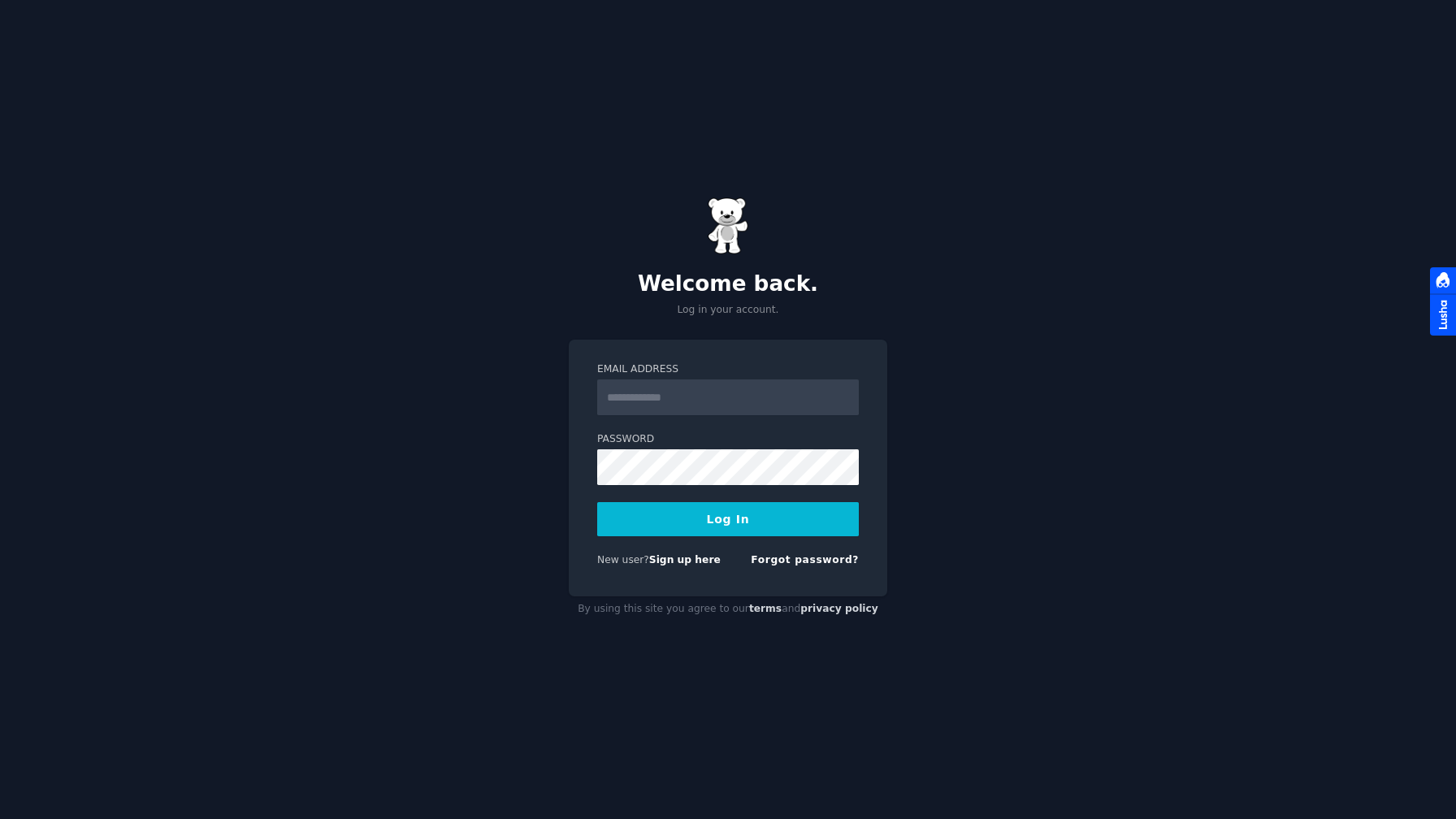
type input "**********"
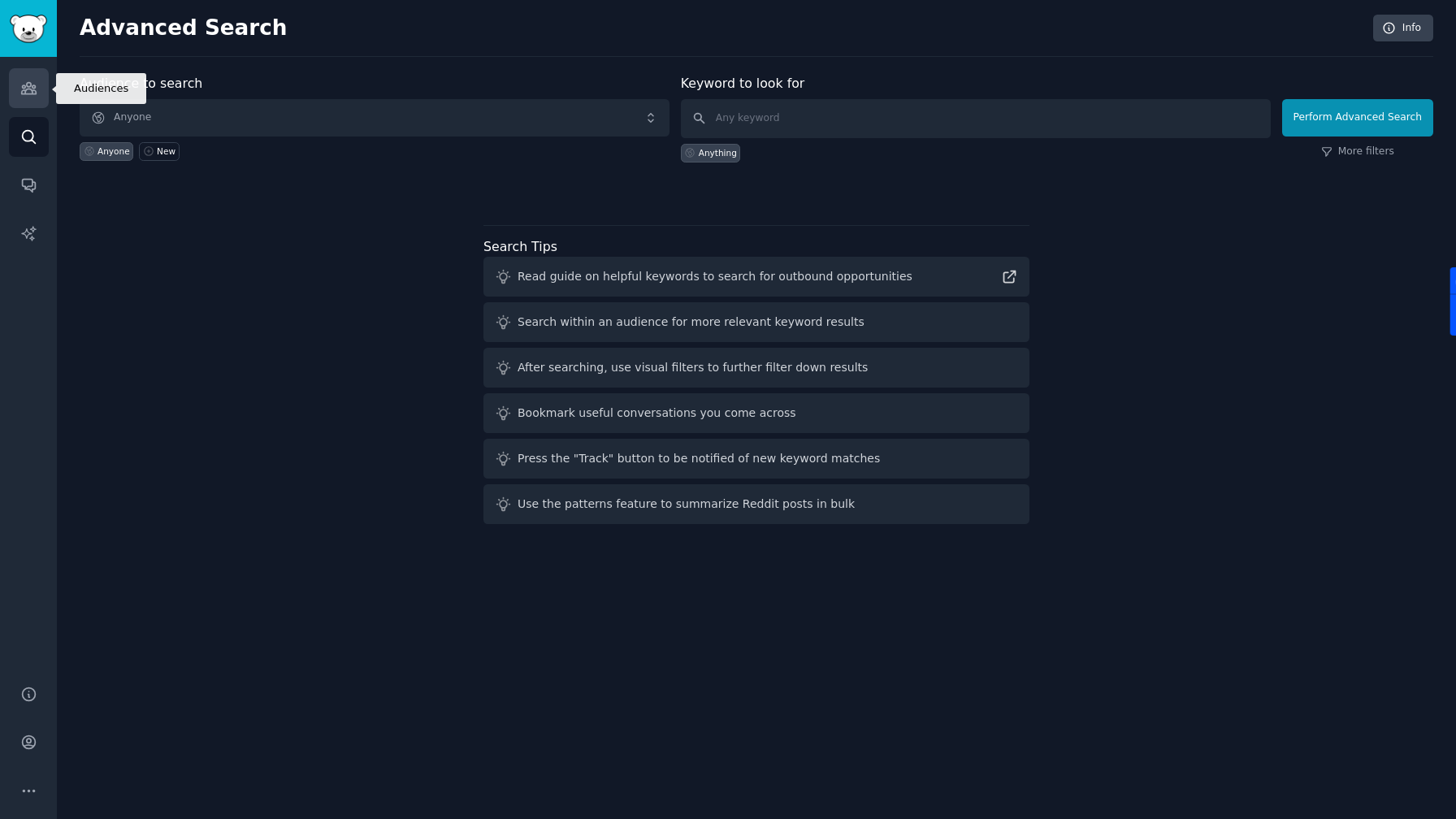
click at [35, 70] on link "Audiences" at bounding box center [29, 88] width 40 height 40
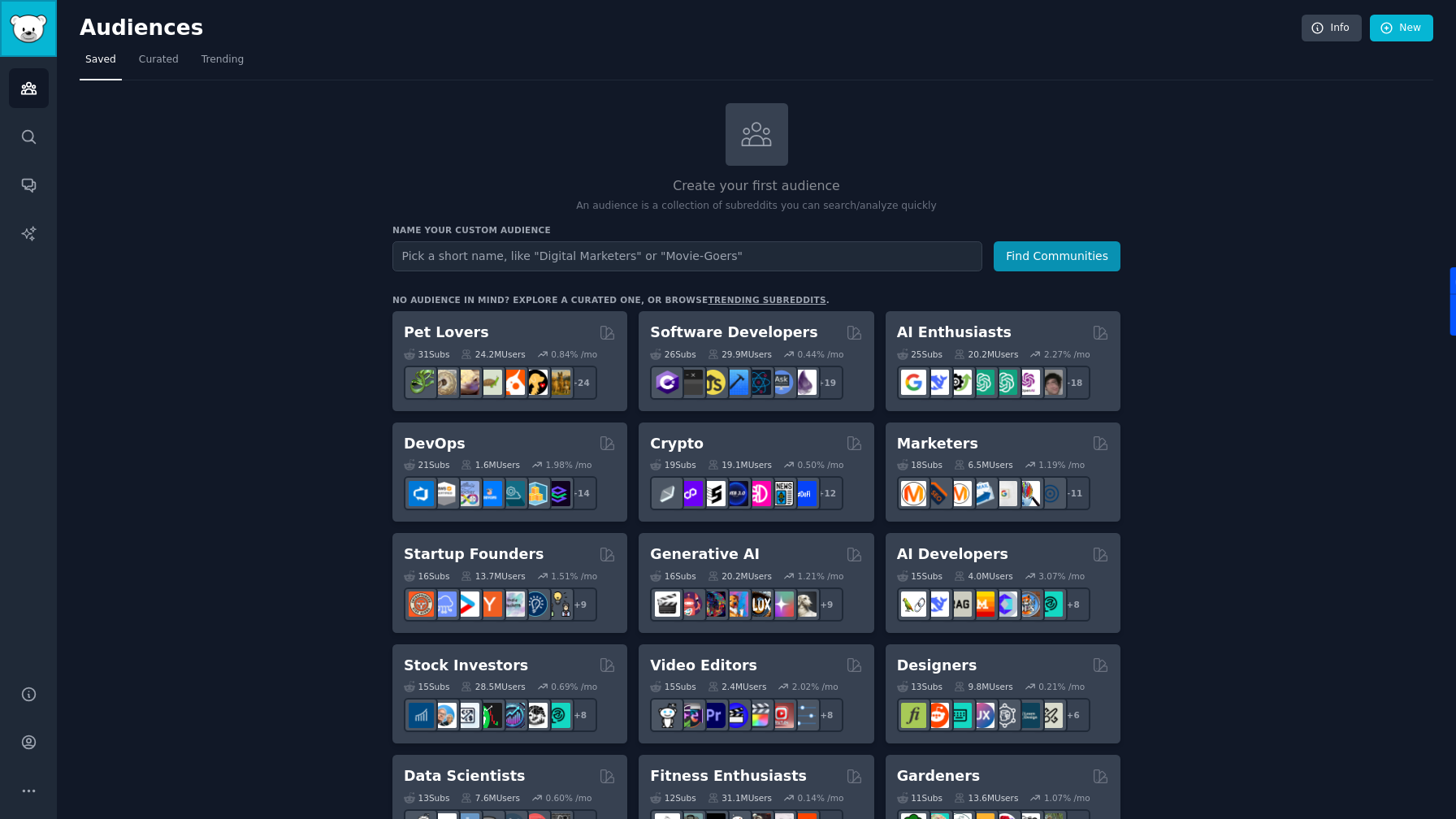
click at [31, 30] on img "Sidebar" at bounding box center [29, 29] width 37 height 29
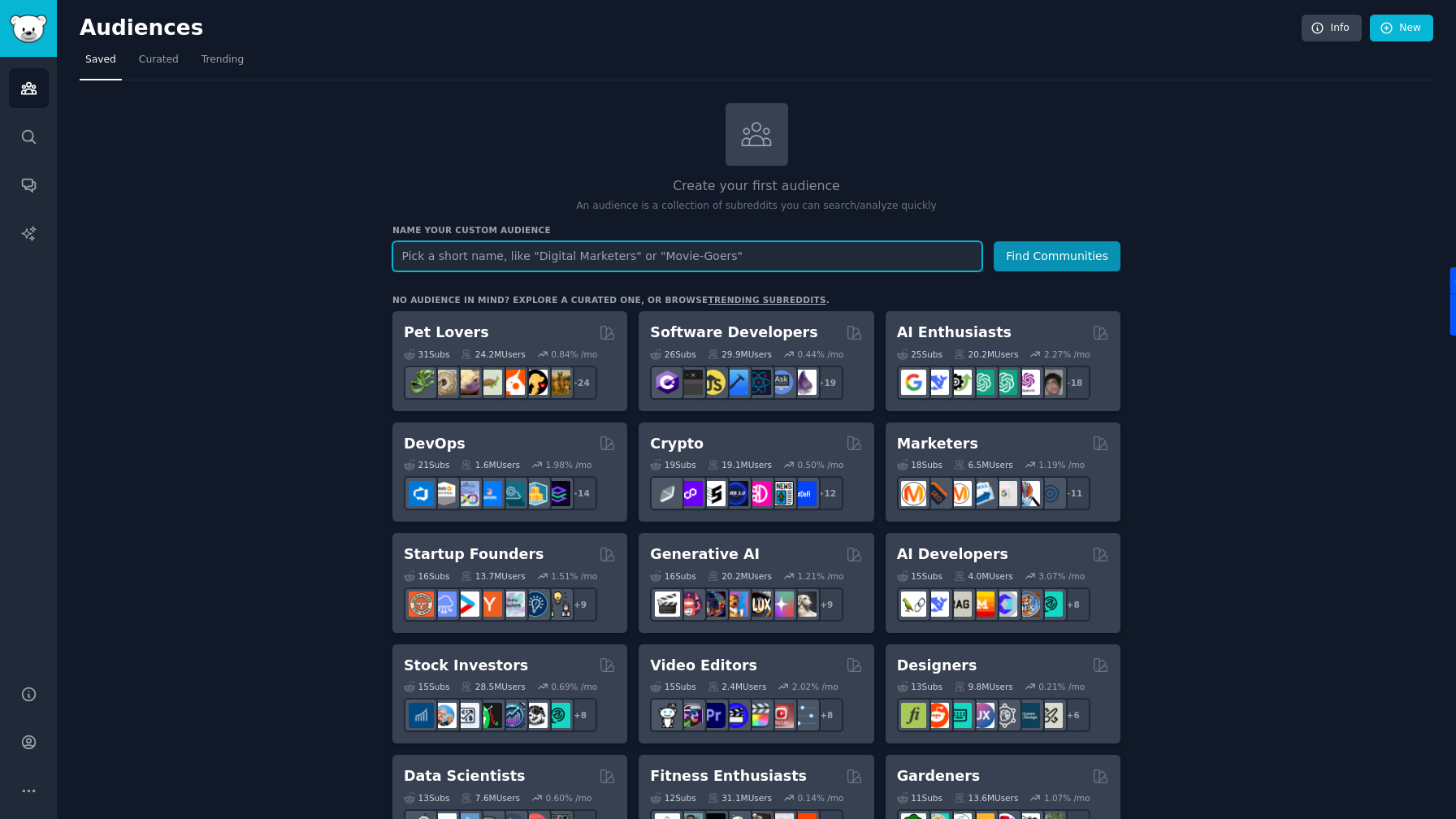
click at [537, 251] on input "text" at bounding box center [687, 256] width 590 height 31
type input "fragrance"
click at [993, 242] on button "Find Communities" at bounding box center [1056, 256] width 127 height 31
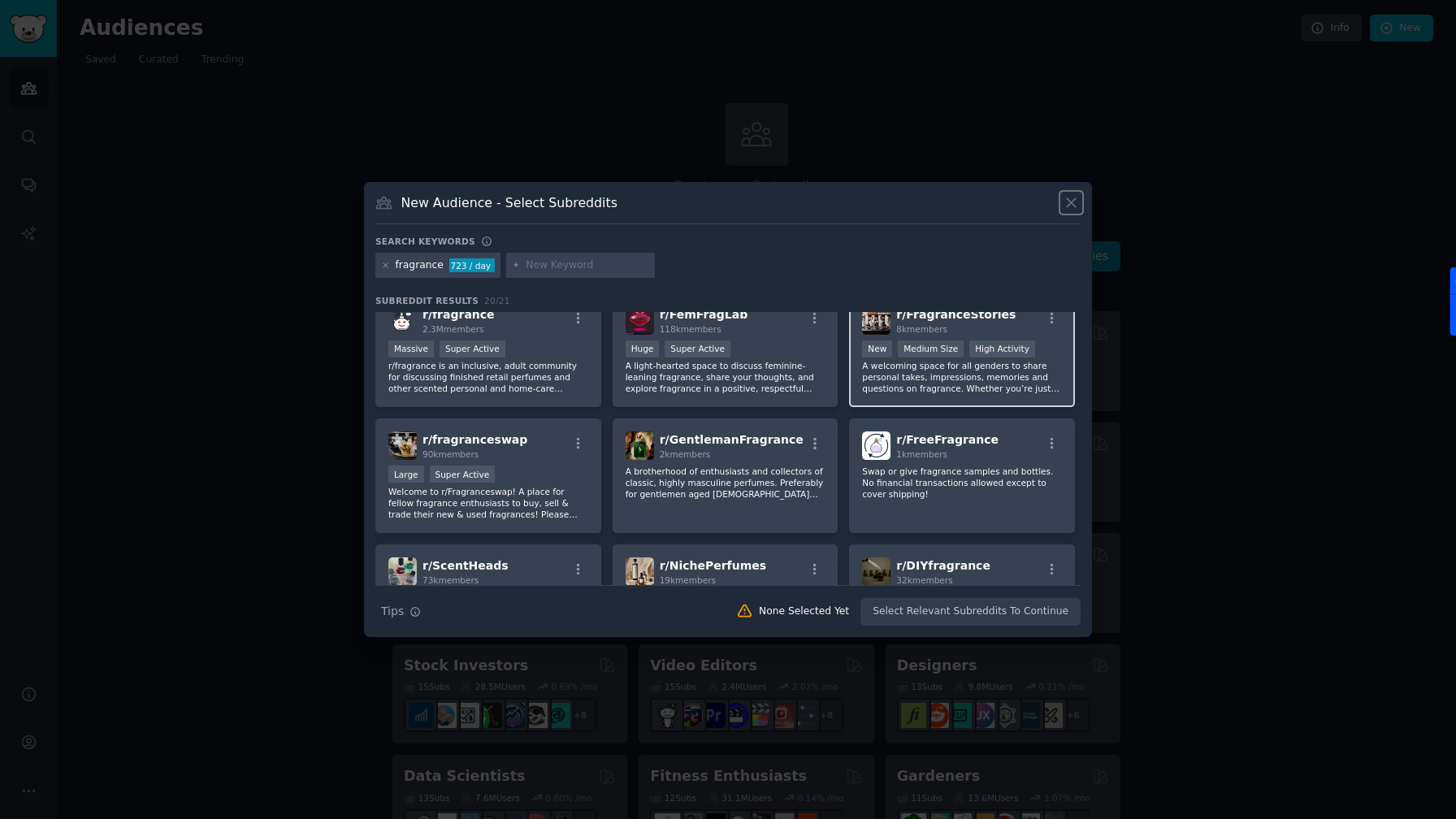
scroll to position [190, 0]
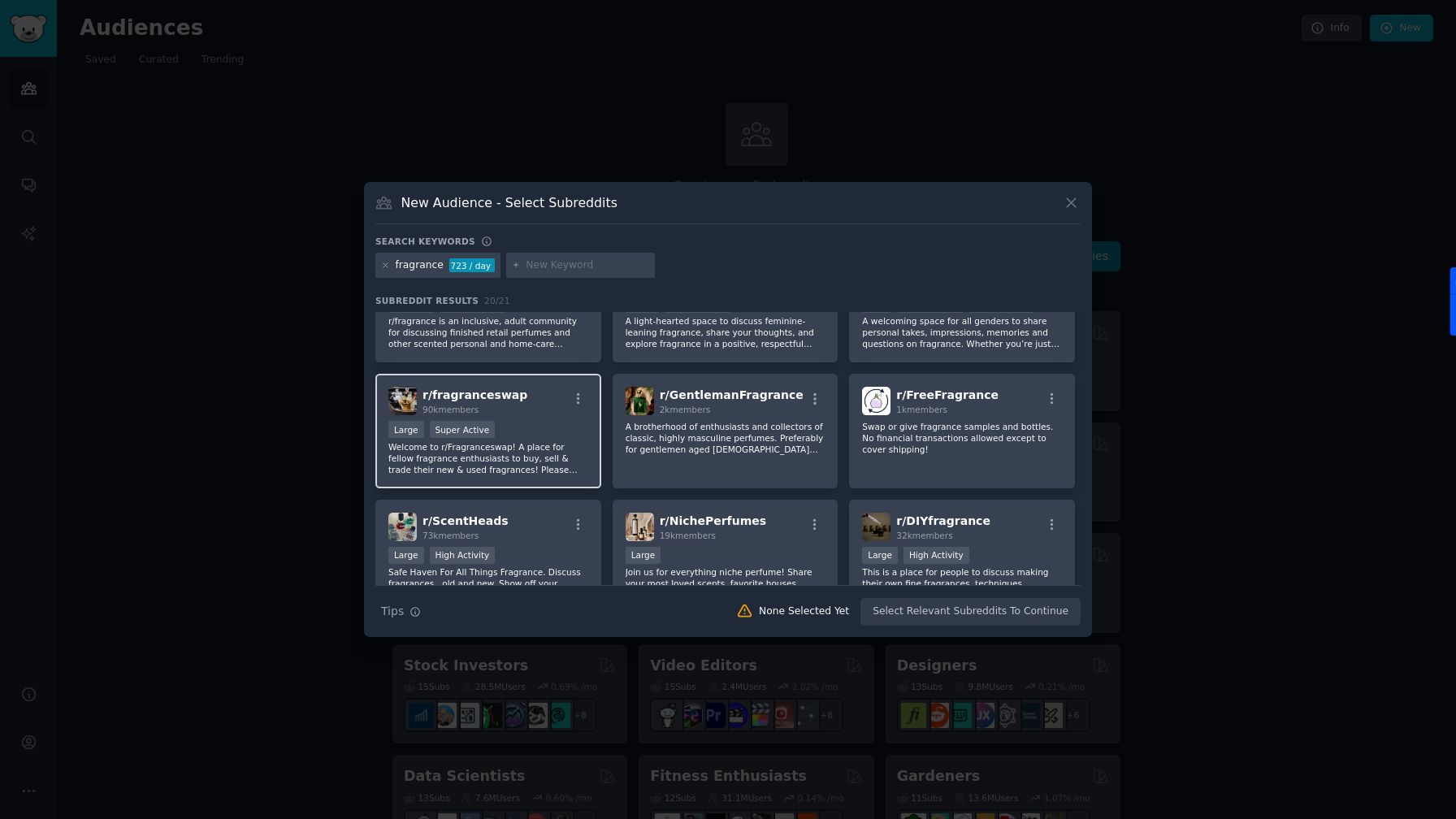
click at [436, 396] on span "r/ fragranceswap" at bounding box center [475, 395] width 105 height 13
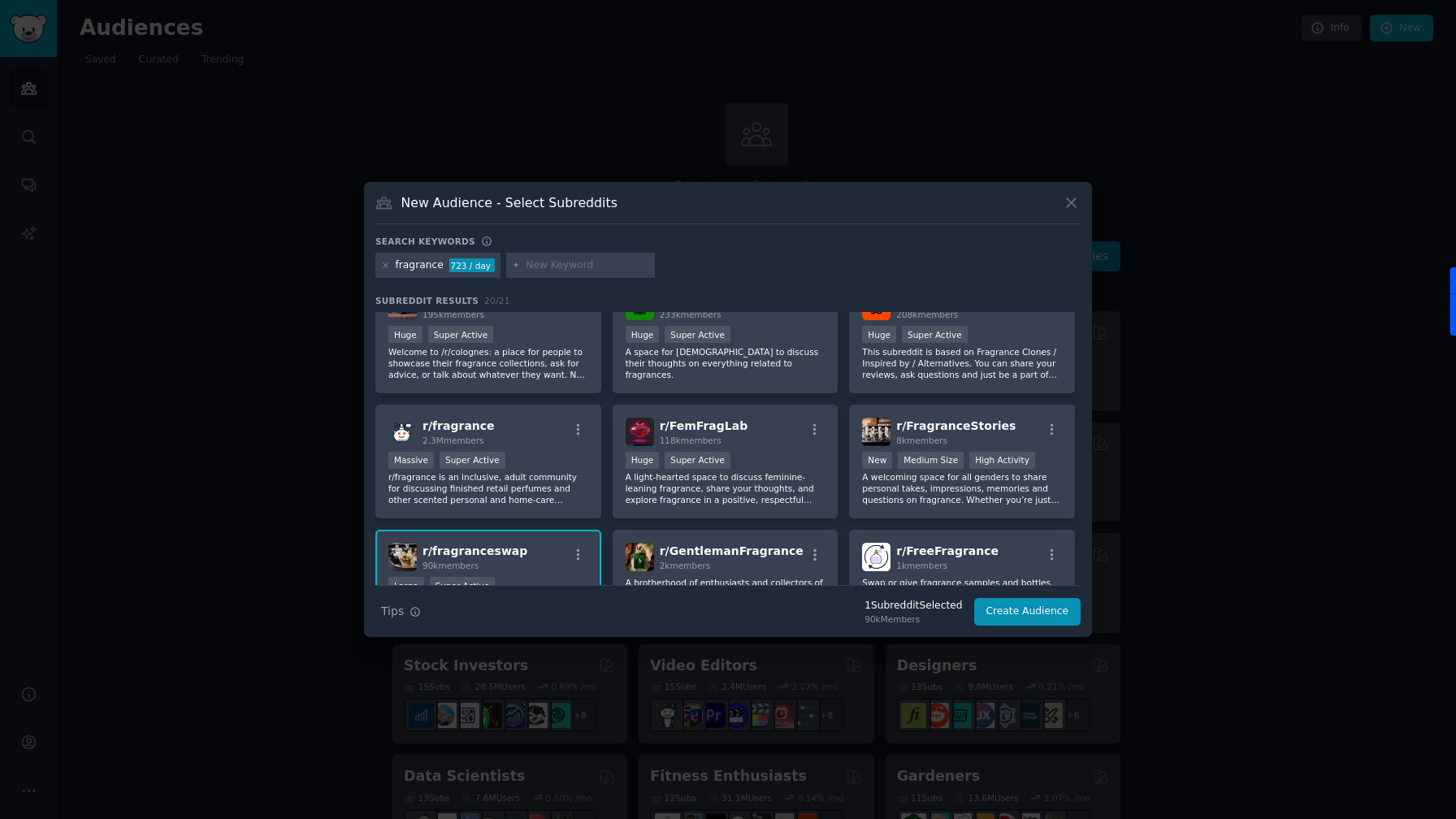
scroll to position [31, 0]
click at [527, 453] on div "r/ fragrance 2.3M members Massive Super Active r/fragrance is an inclusive, adu…" at bounding box center [488, 465] width 226 height 115
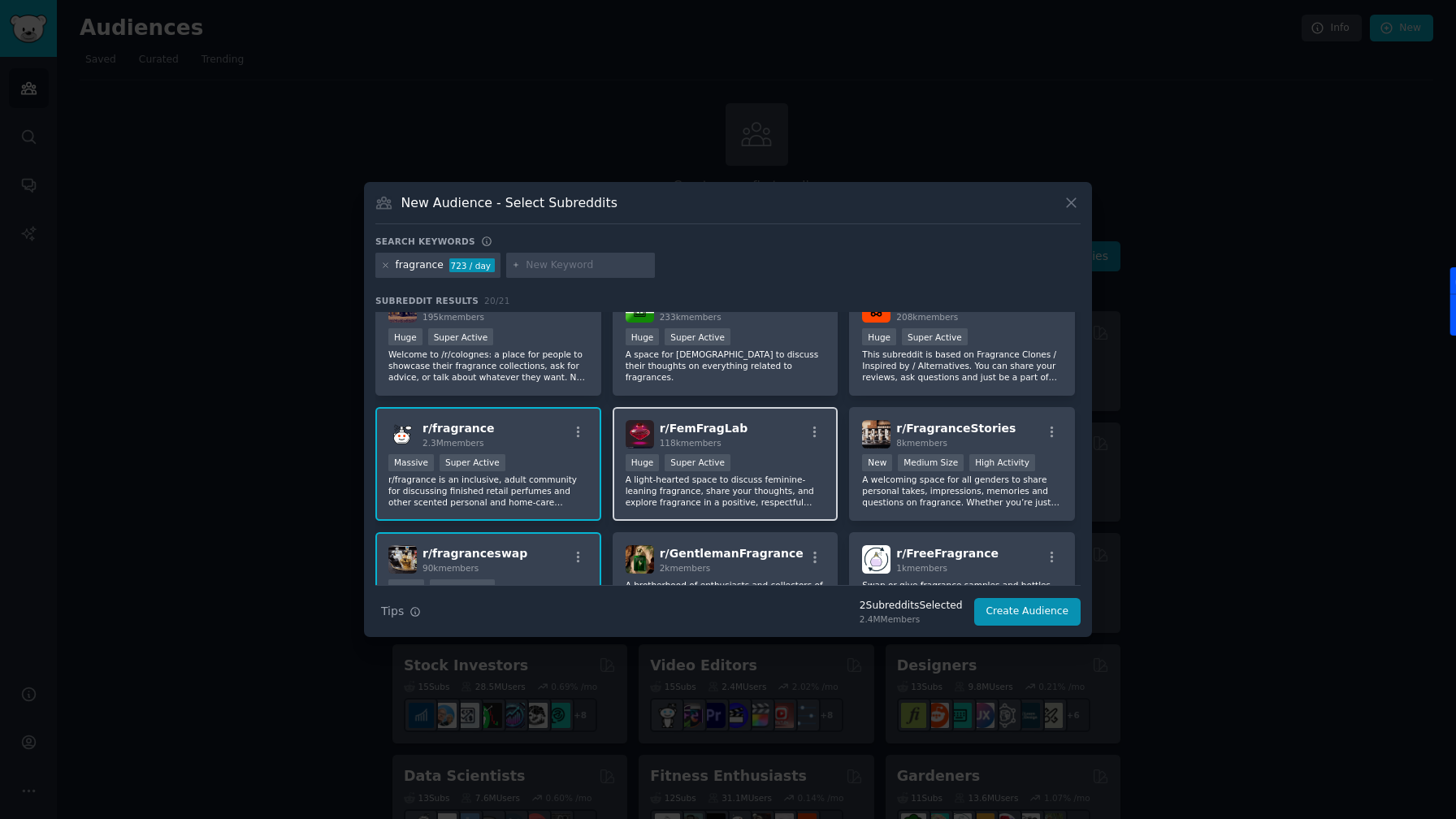
scroll to position [0, 0]
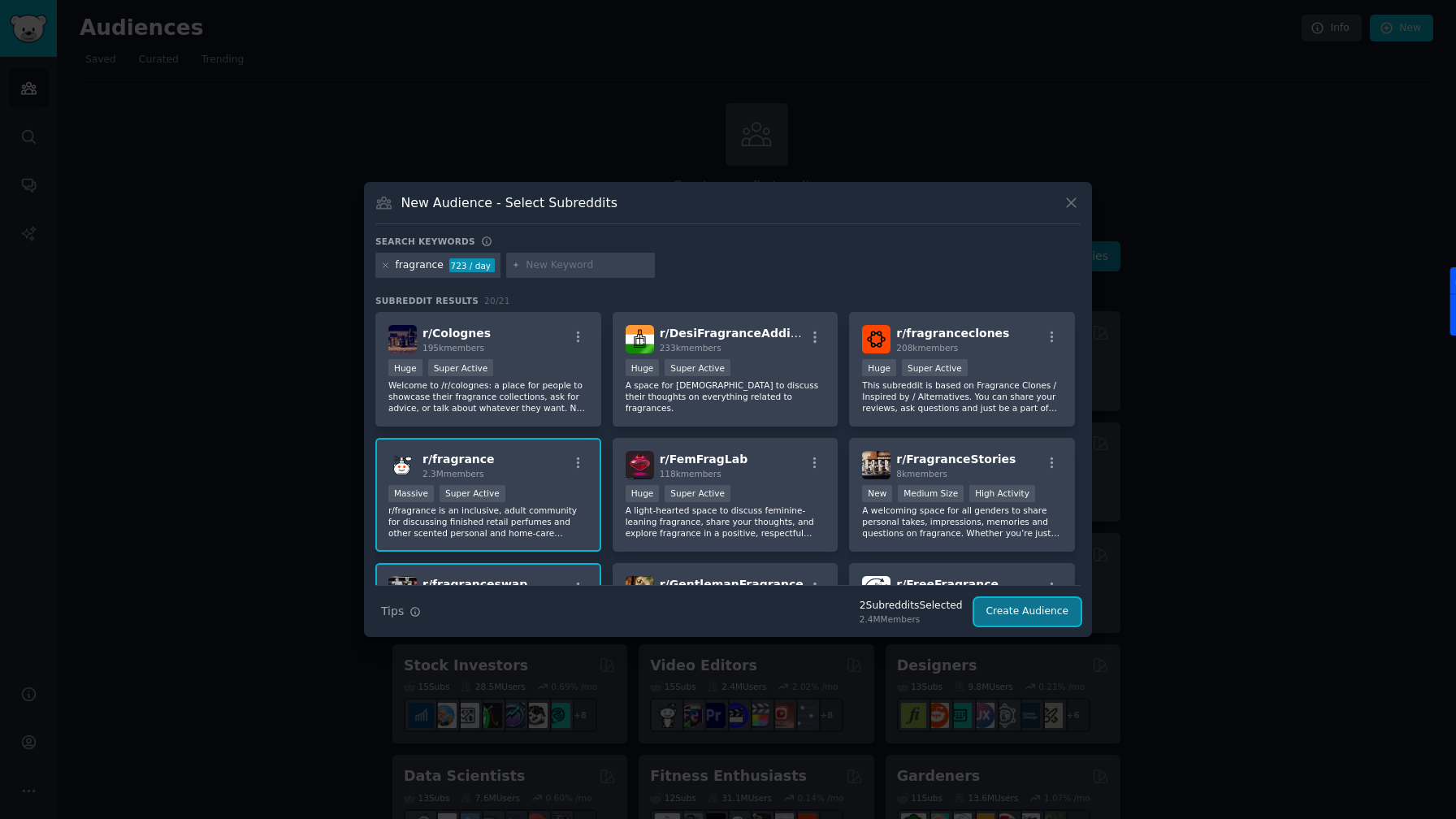
click at [1019, 614] on button "Create Audience" at bounding box center [1028, 612] width 107 height 28
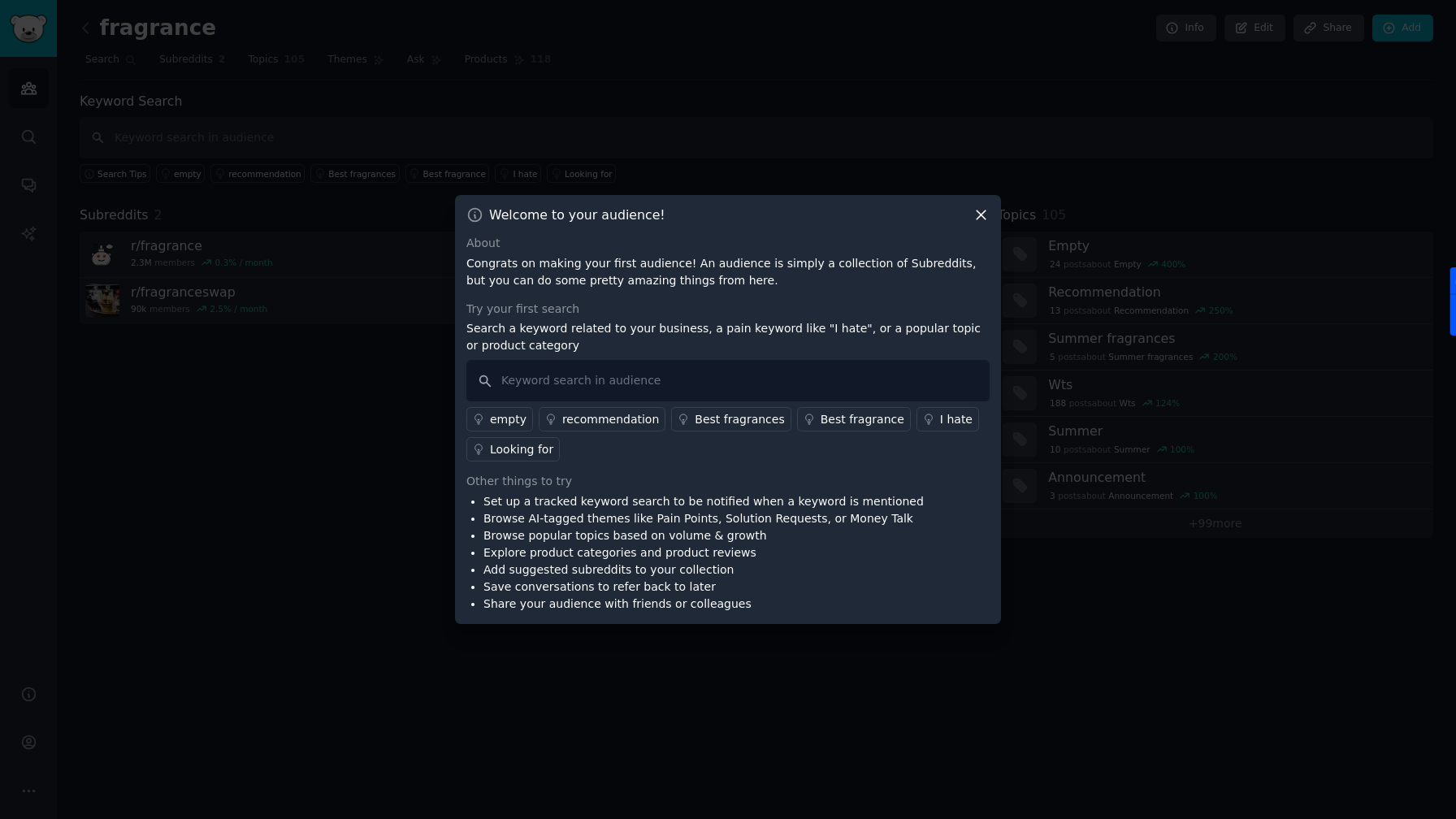
click at [979, 216] on icon at bounding box center [981, 215] width 17 height 17
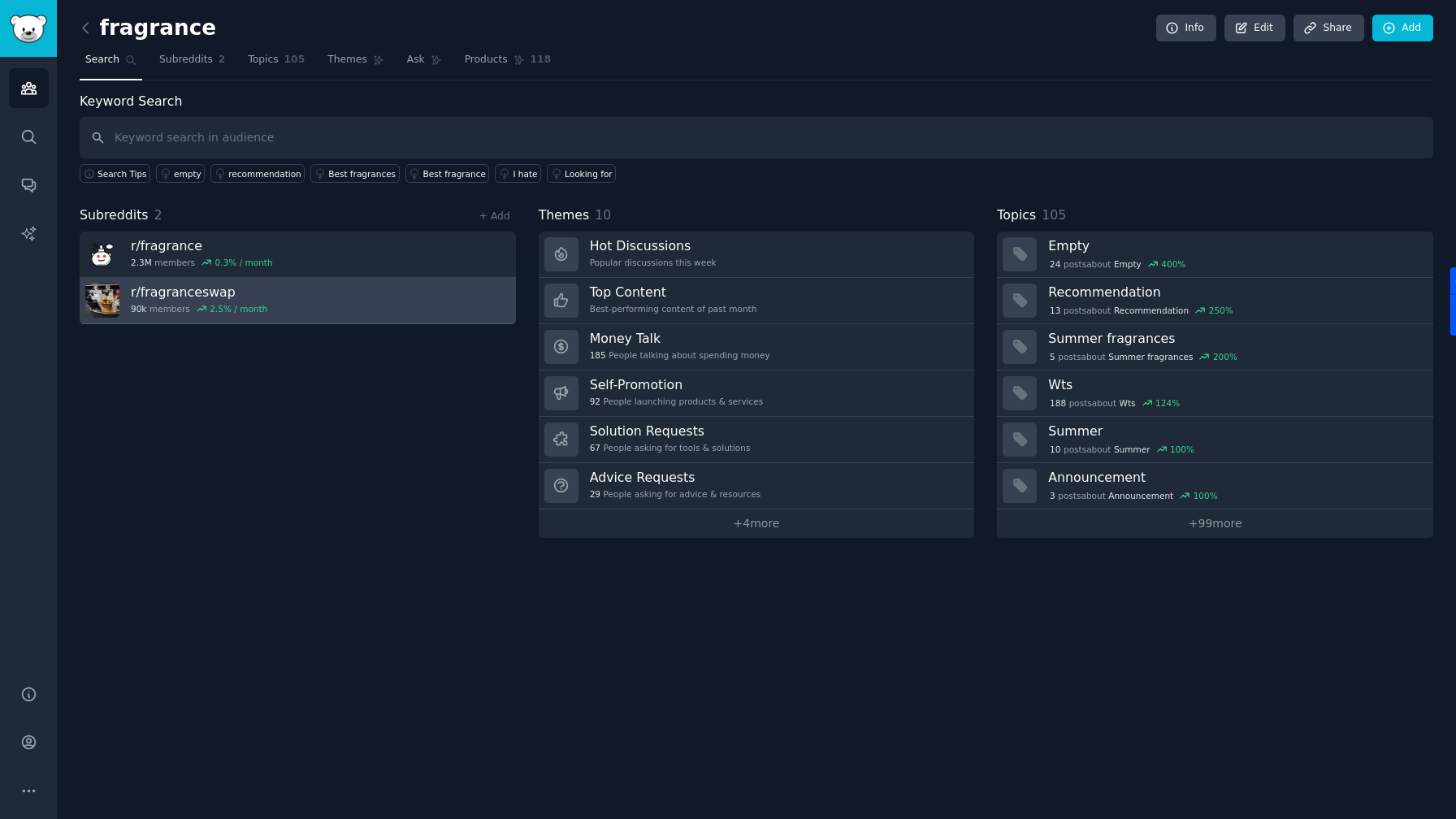
click at [370, 292] on link "r/ fragranceswap 90k members 2.5 % / month" at bounding box center [298, 301] width 437 height 46
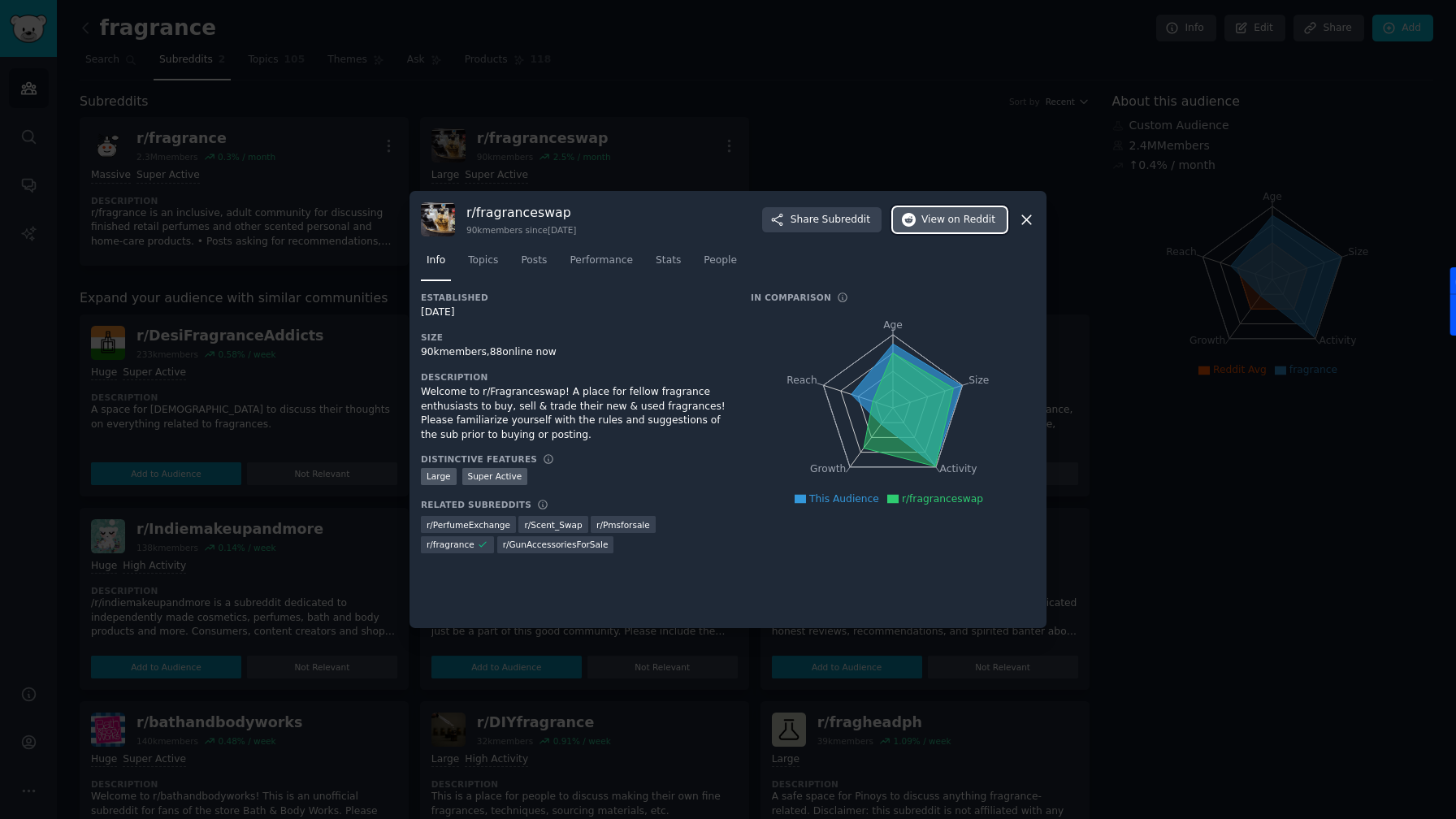
click at [934, 224] on span "View on Reddit" at bounding box center [958, 220] width 74 height 15
click at [932, 216] on span "View on Reddit" at bounding box center [958, 220] width 74 height 15
click at [933, 227] on button "View on Reddit" at bounding box center [949, 220] width 114 height 26
click at [493, 273] on link "Topics" at bounding box center [483, 265] width 42 height 33
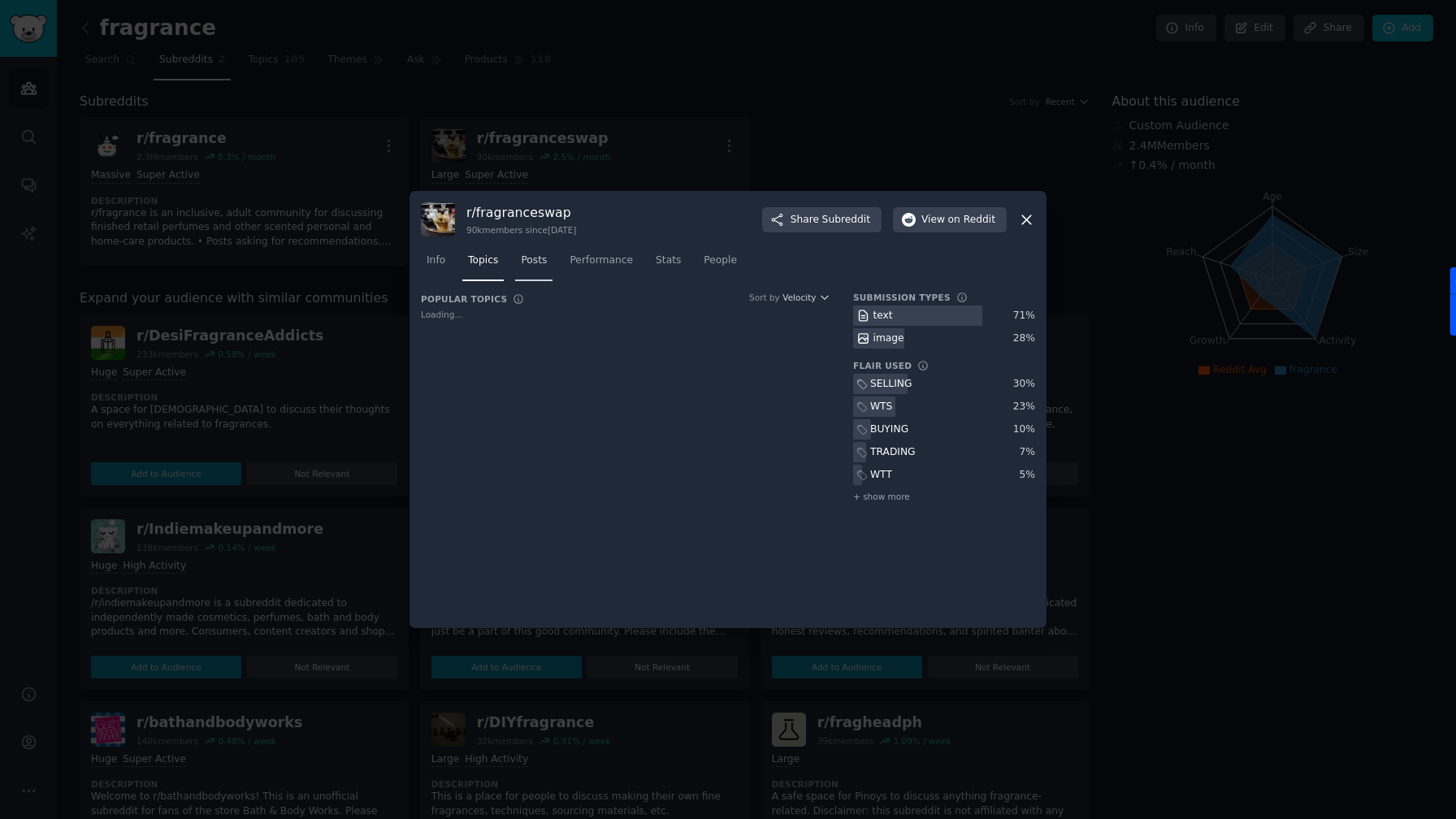
click at [535, 270] on link "Posts" at bounding box center [534, 265] width 37 height 33
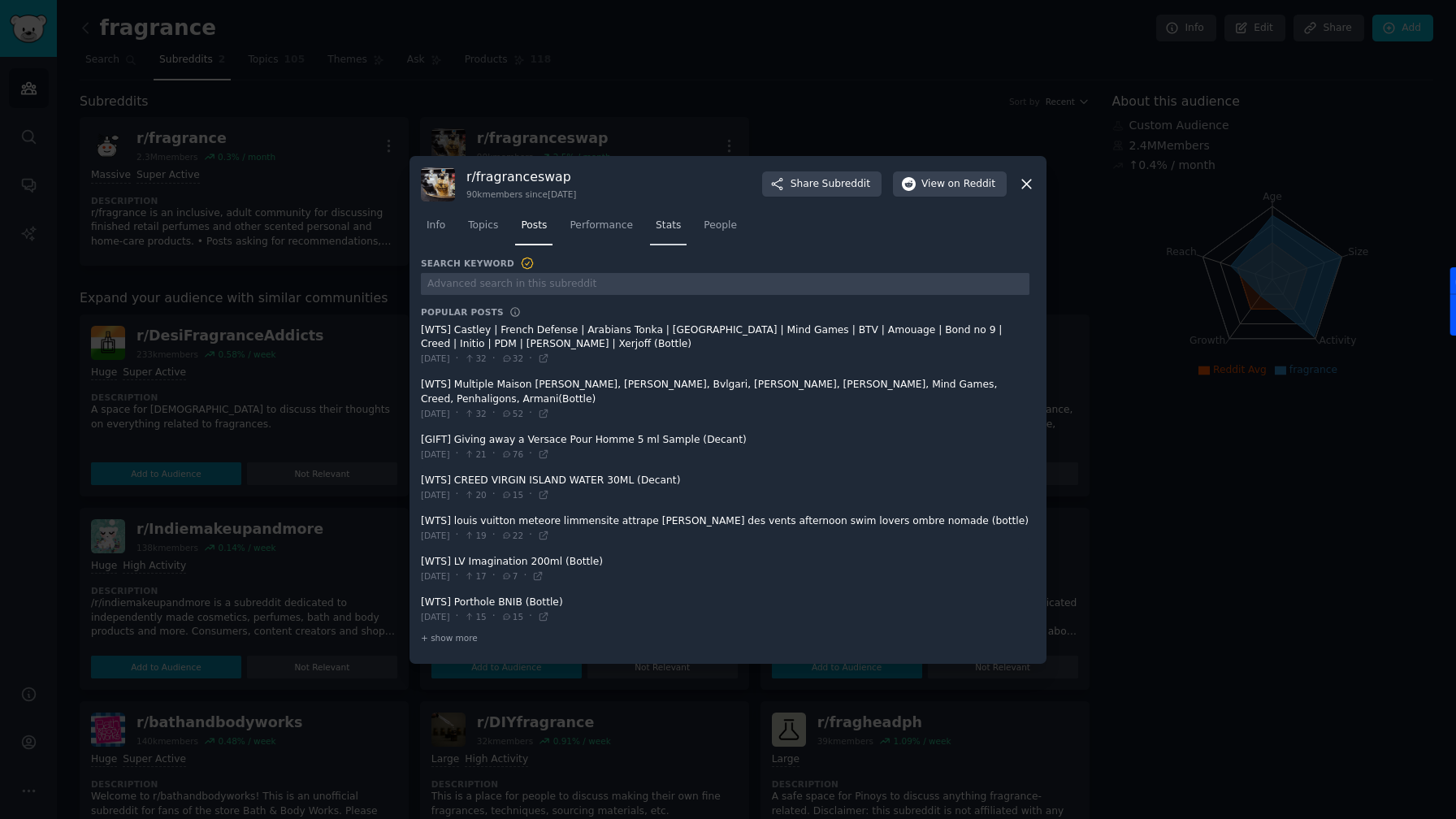
click at [674, 233] on span "Stats" at bounding box center [668, 226] width 25 height 15
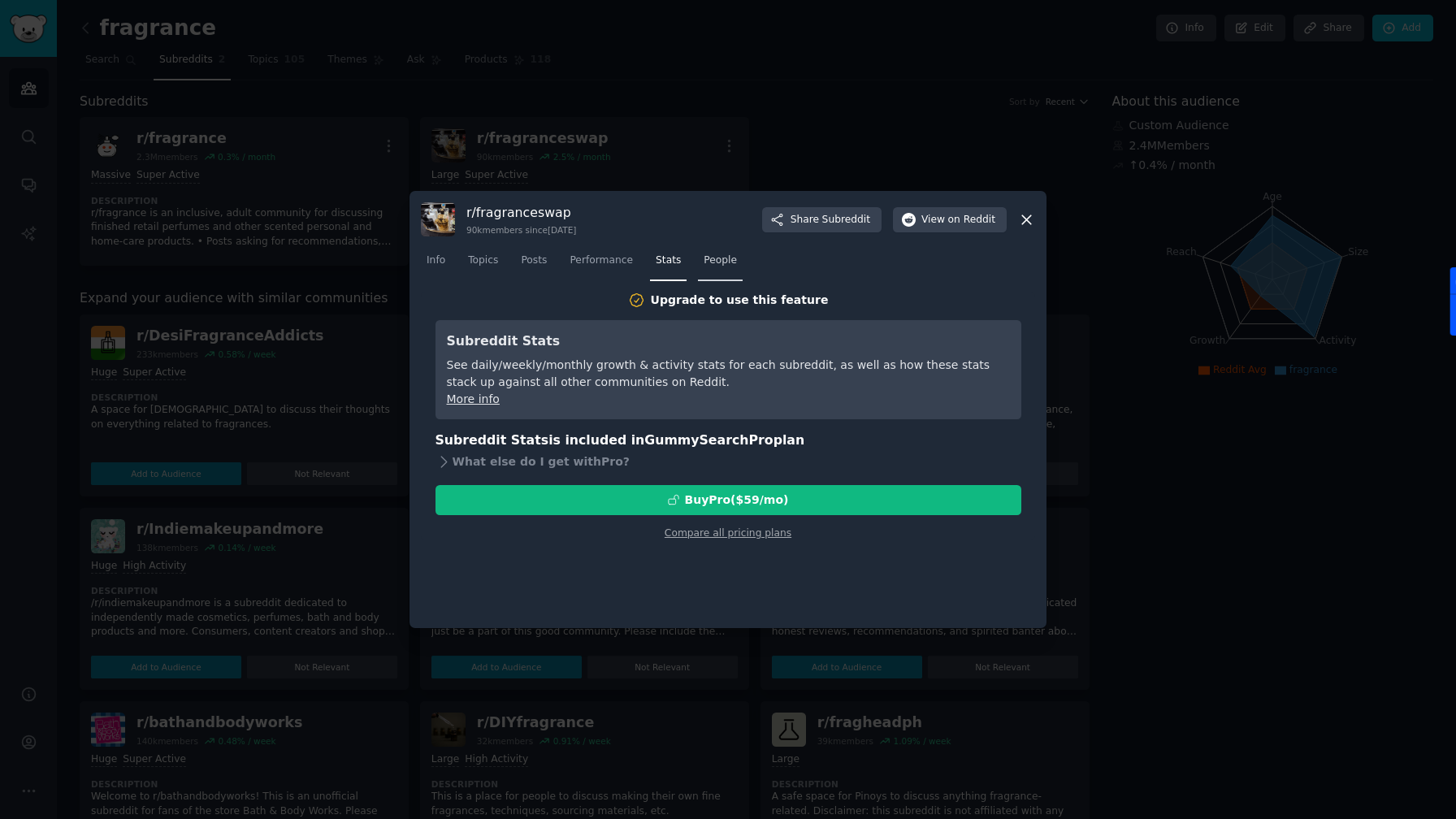
click at [722, 271] on link "People" at bounding box center [721, 265] width 44 height 33
click at [1025, 222] on icon at bounding box center [1027, 220] width 9 height 9
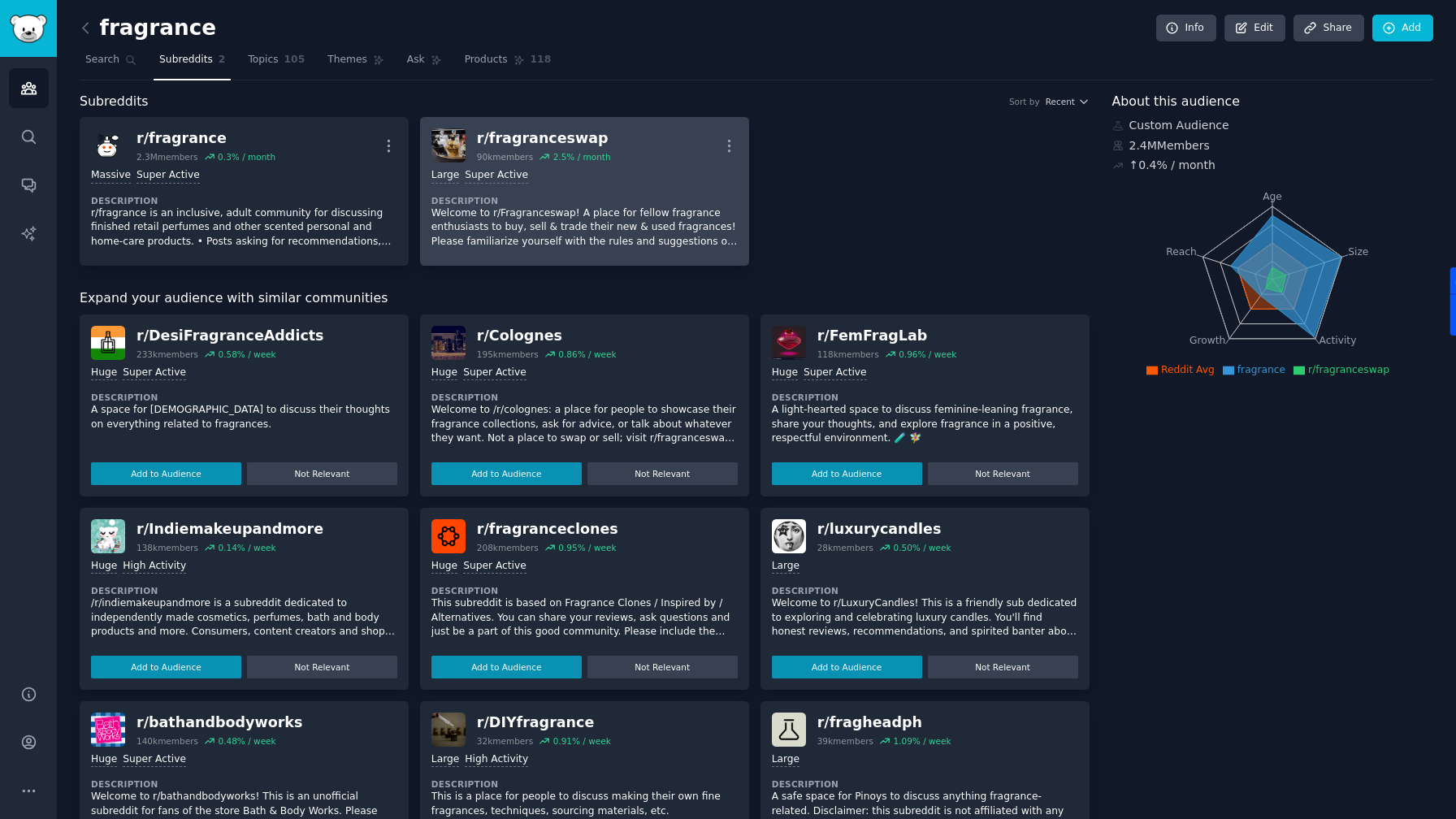
click at [546, 244] on p "Welcome to r/Fragranceswap! A place for fellow fragrance enthusiasts to buy, se…" at bounding box center [584, 228] width 306 height 43
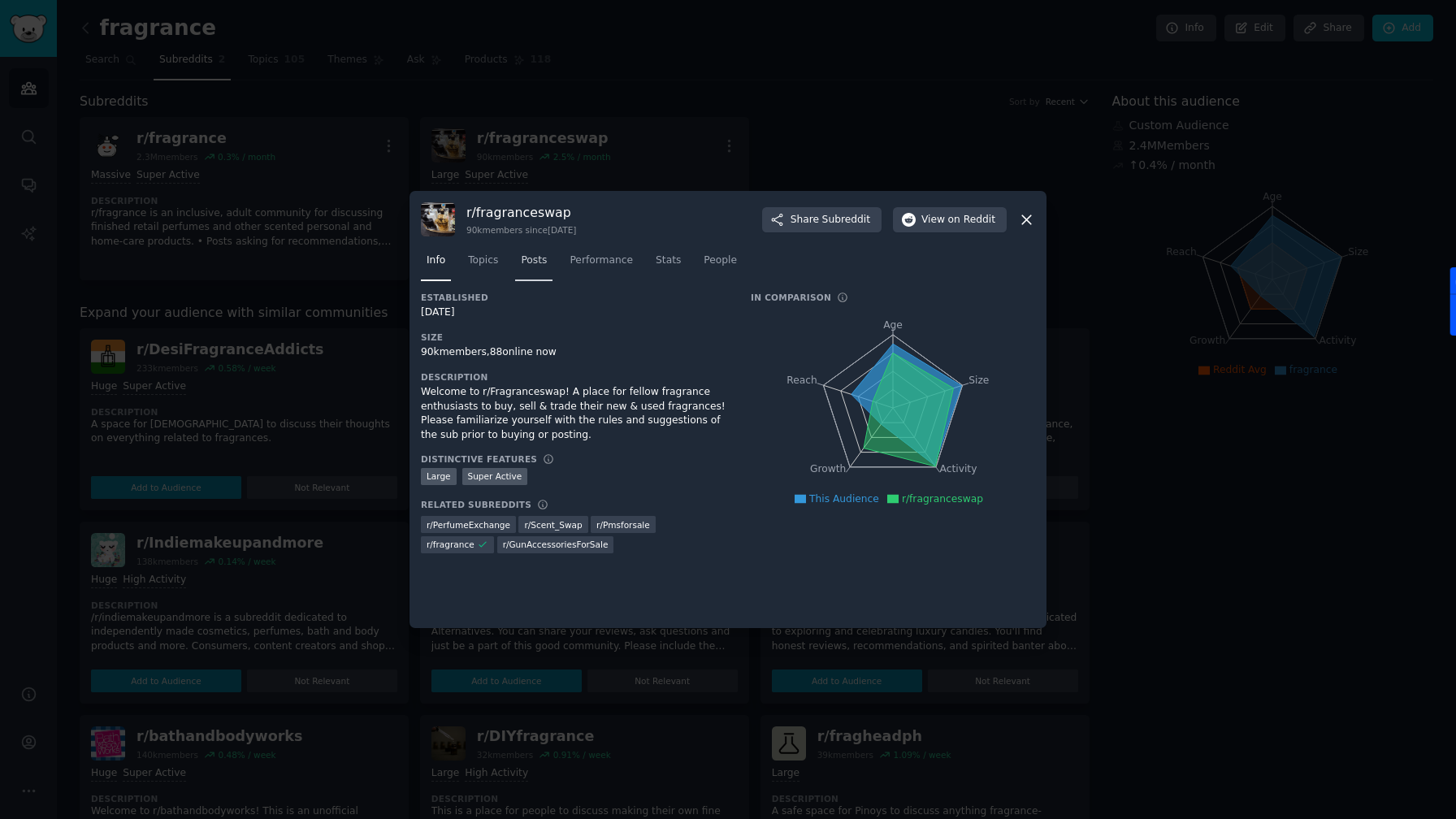
click at [540, 264] on span "Posts" at bounding box center [534, 261] width 26 height 15
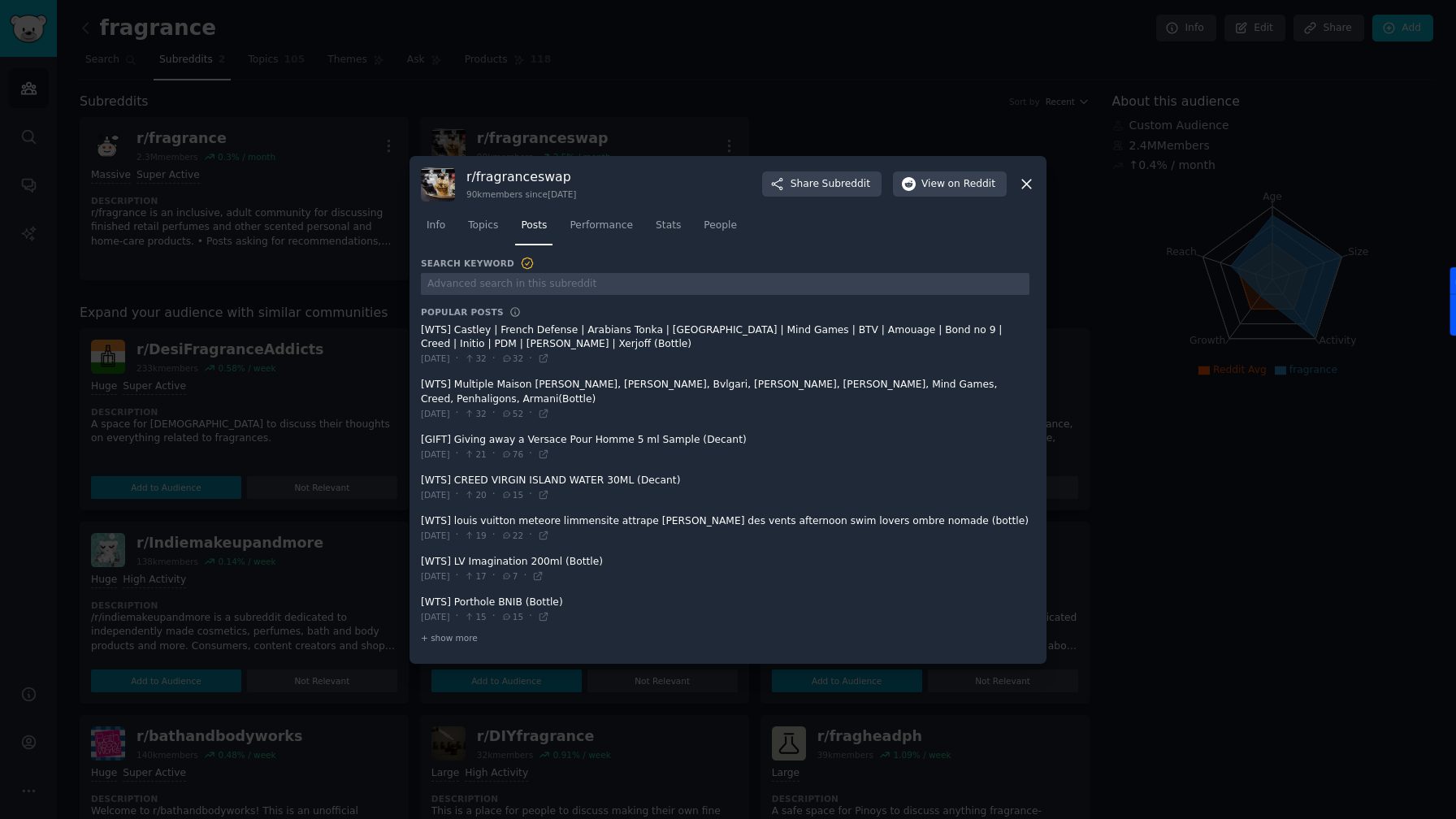
click at [1093, 104] on div at bounding box center [728, 409] width 1456 height 819
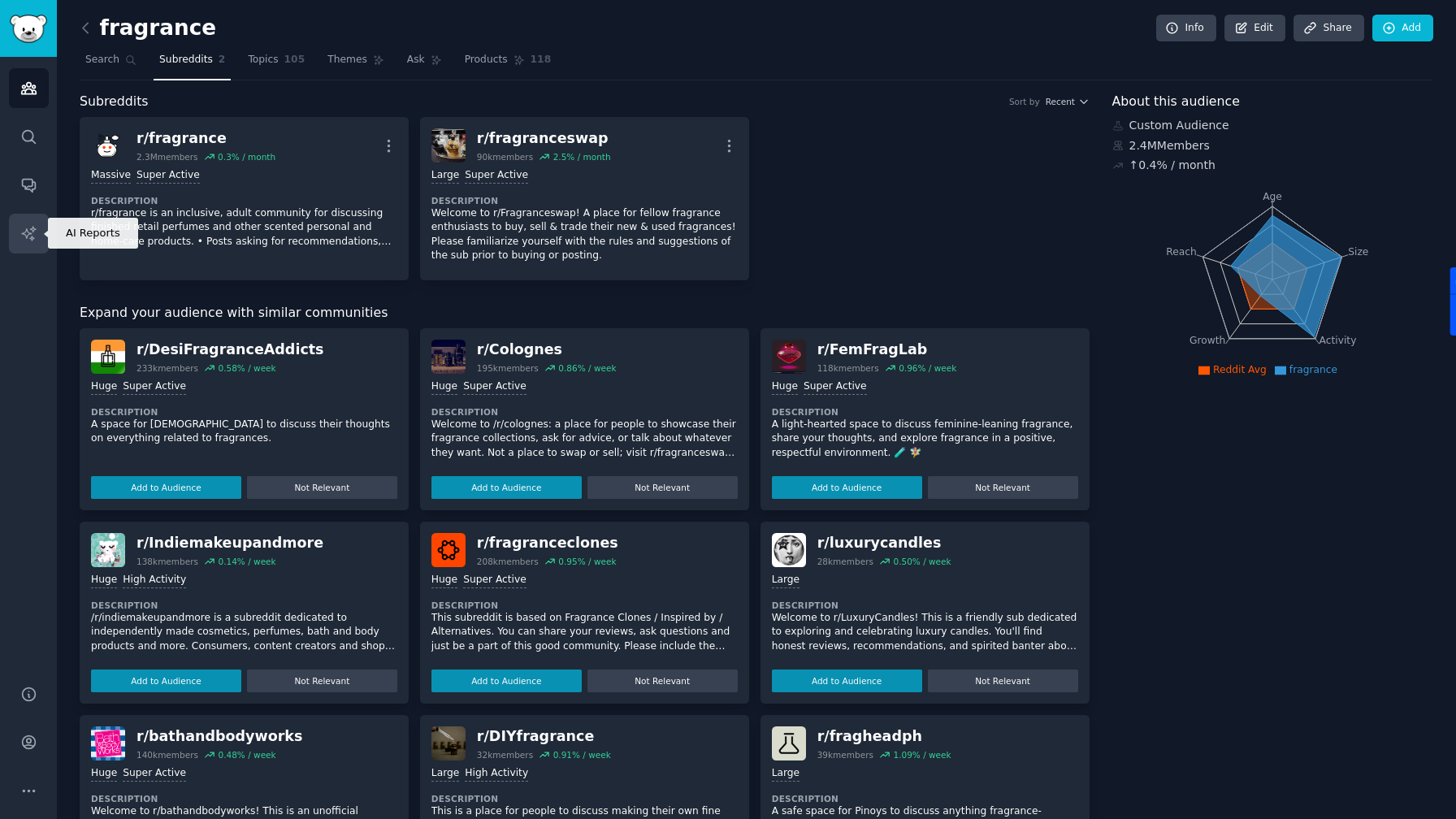
click at [27, 232] on icon "Sidebar" at bounding box center [29, 233] width 17 height 17
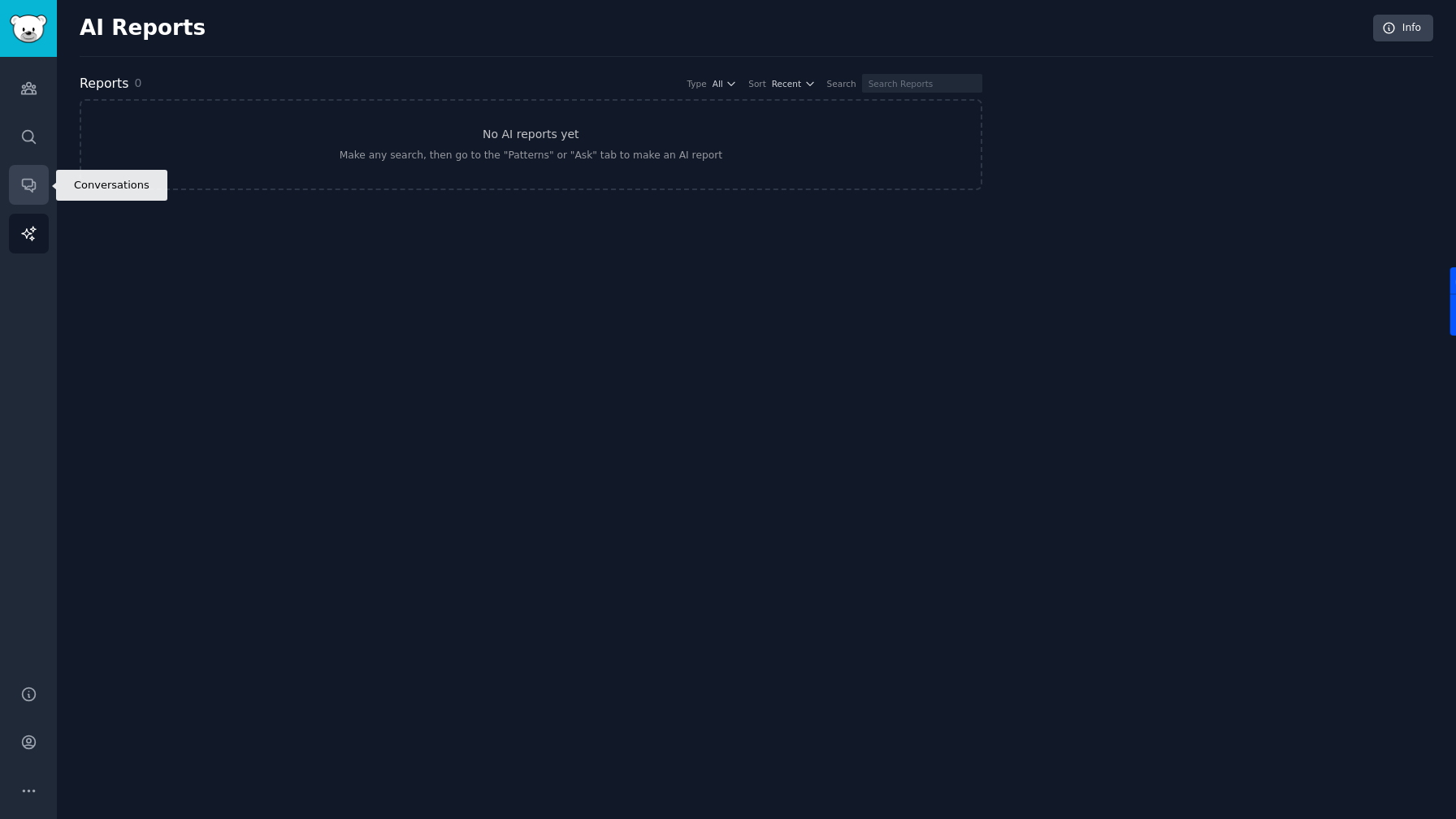
click at [40, 183] on link "Conversations" at bounding box center [29, 184] width 40 height 40
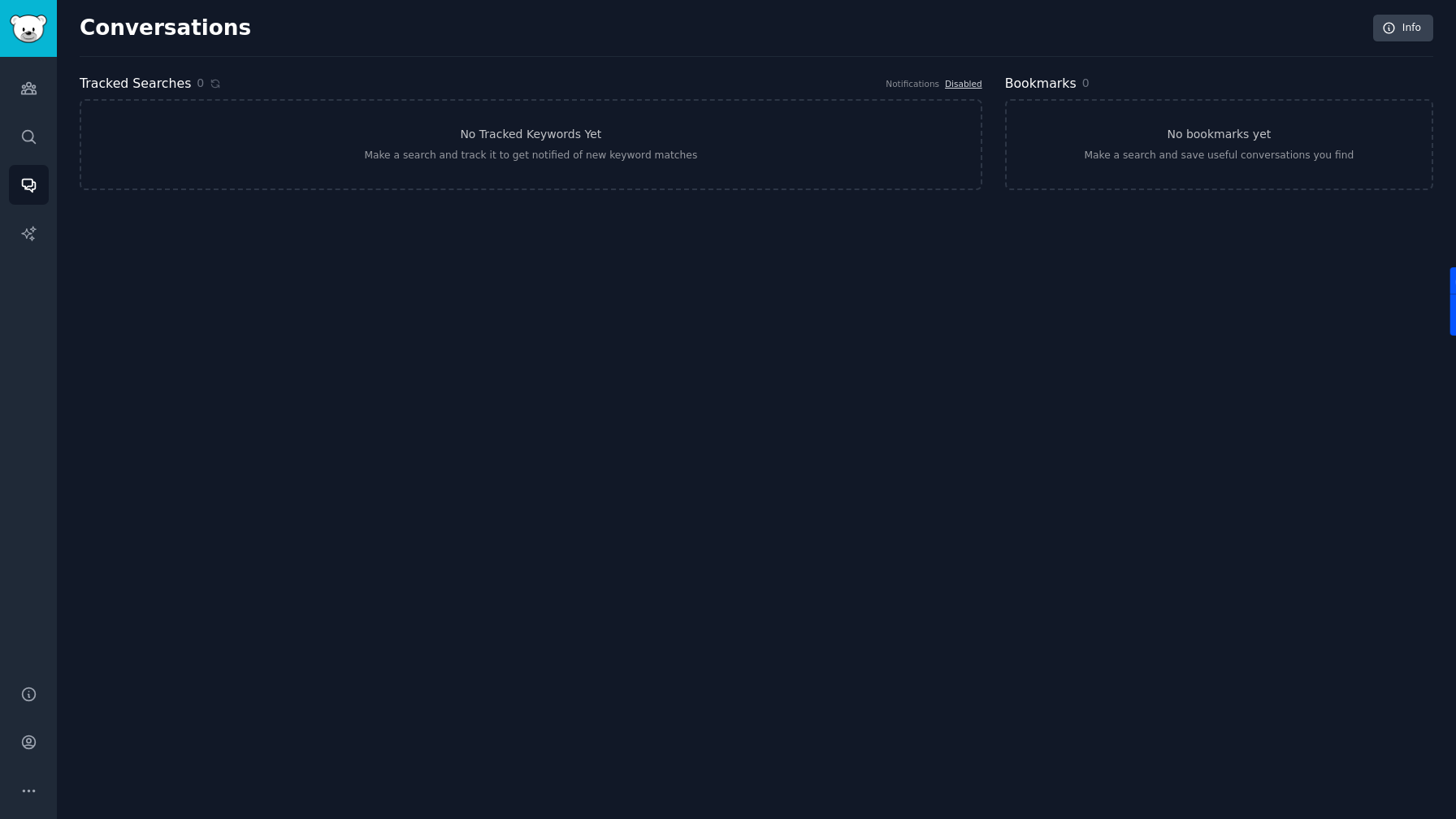
click at [40, 108] on div "Audiences Search Conversations AI Reports" at bounding box center [28, 361] width 56 height 609
click at [35, 96] on icon "Sidebar" at bounding box center [29, 88] width 17 height 17
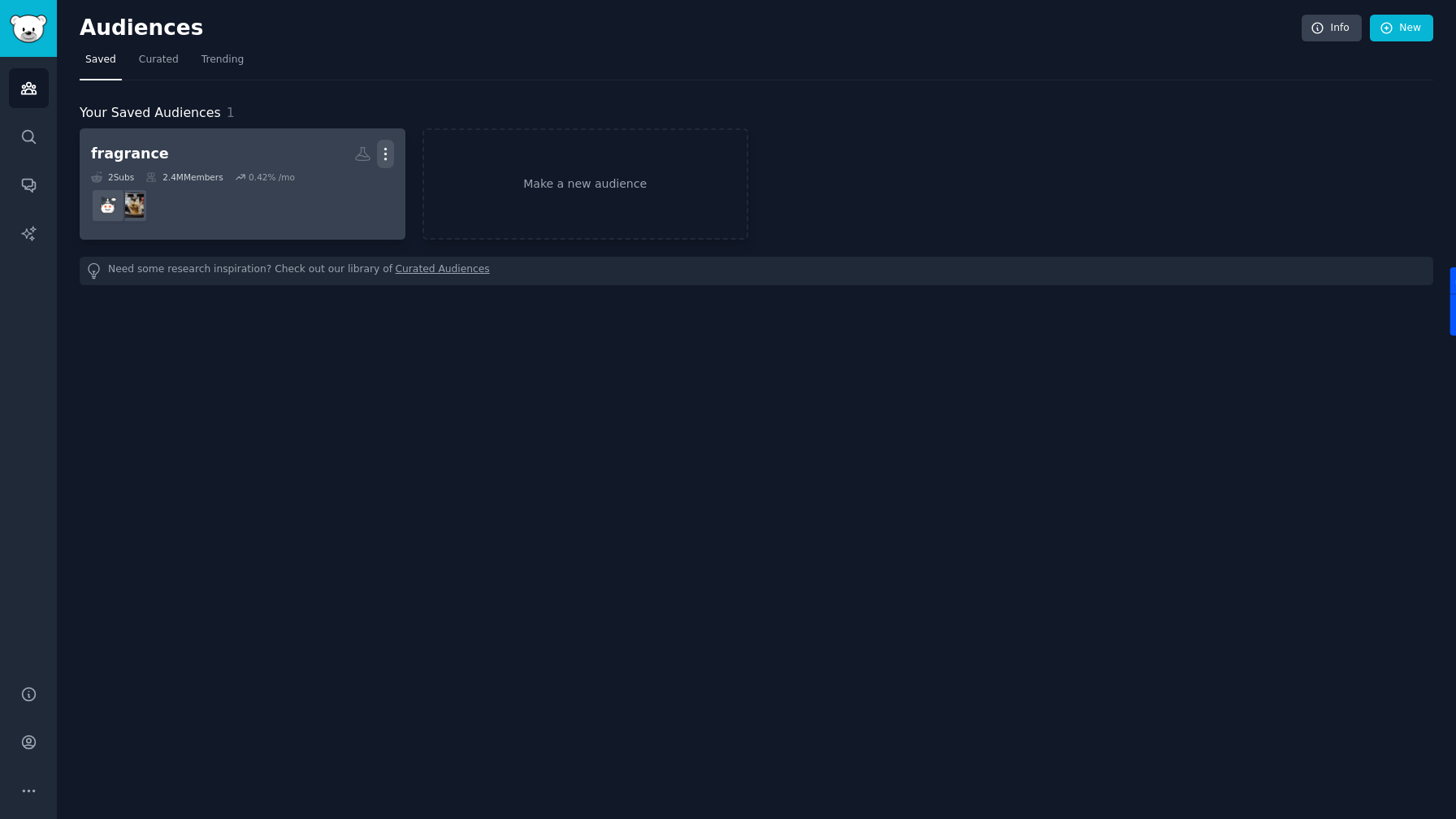
click at [386, 155] on icon "button" at bounding box center [386, 154] width 17 height 17
click at [241, 157] on h2 "fragrance Custom Audience More" at bounding box center [242, 154] width 303 height 29
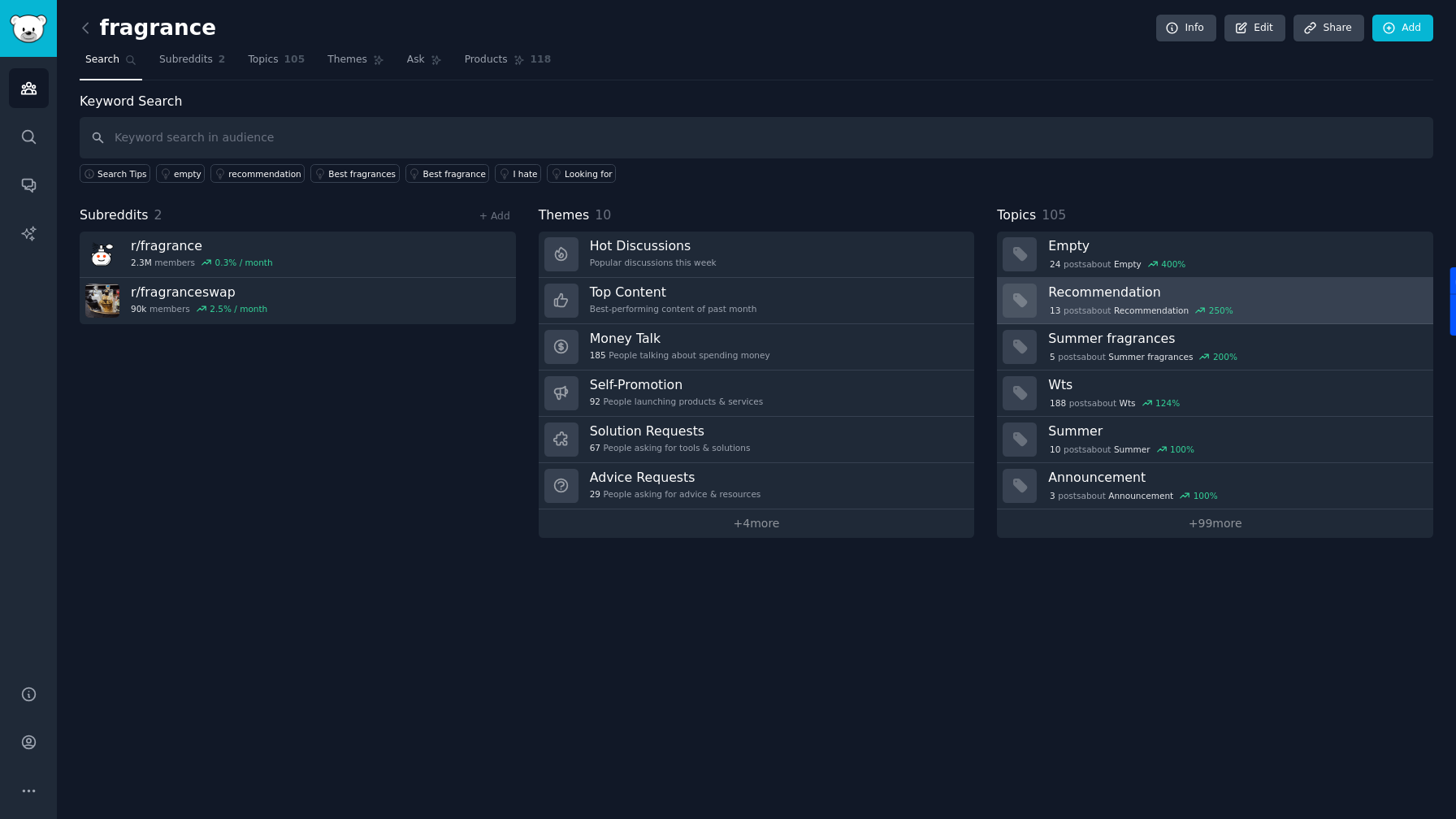
click at [1132, 302] on div "13 post s about Recommendation 250 %" at bounding box center [1235, 309] width 374 height 17
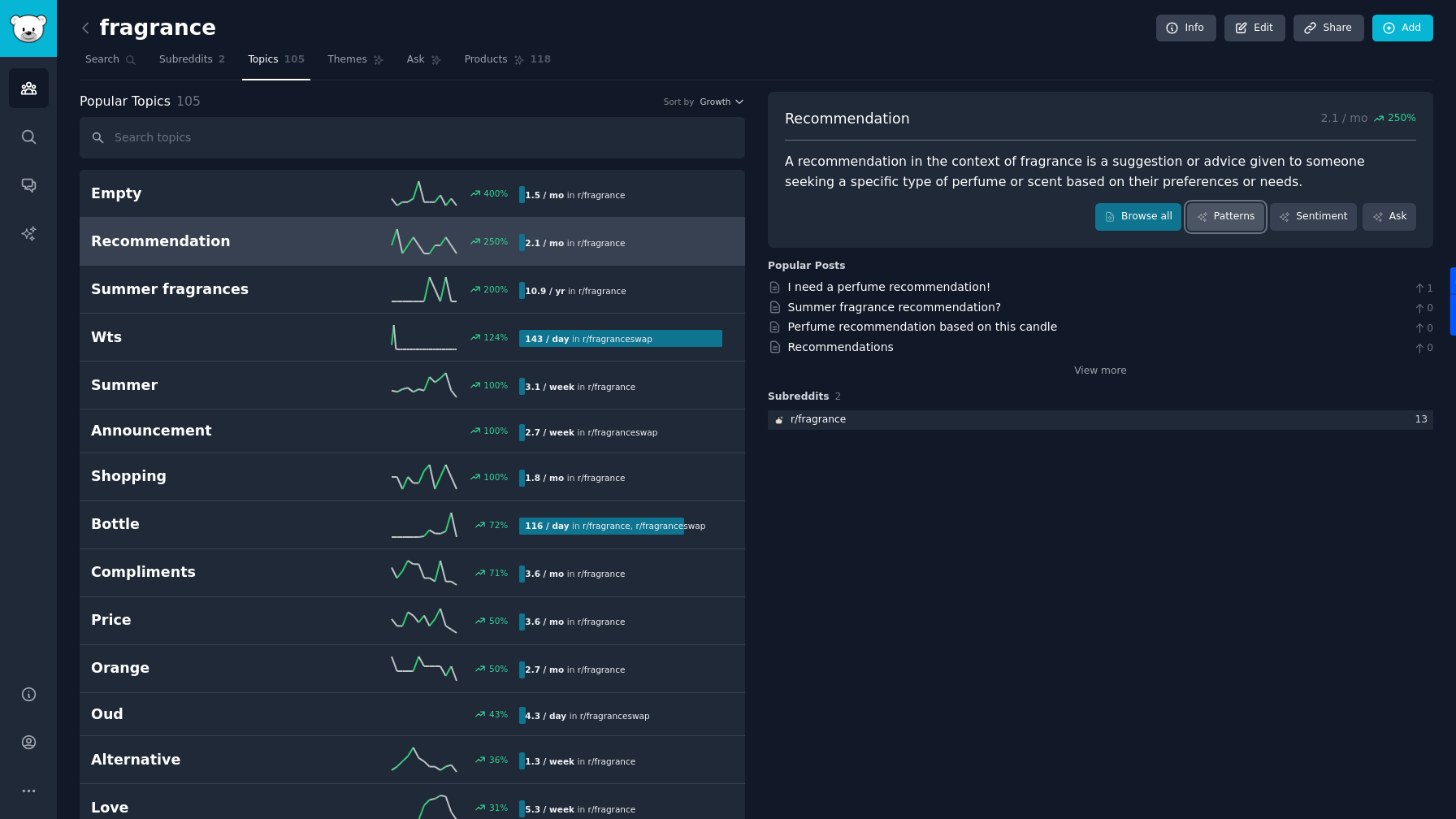
click at [1211, 215] on link "Patterns" at bounding box center [1225, 217] width 77 height 28
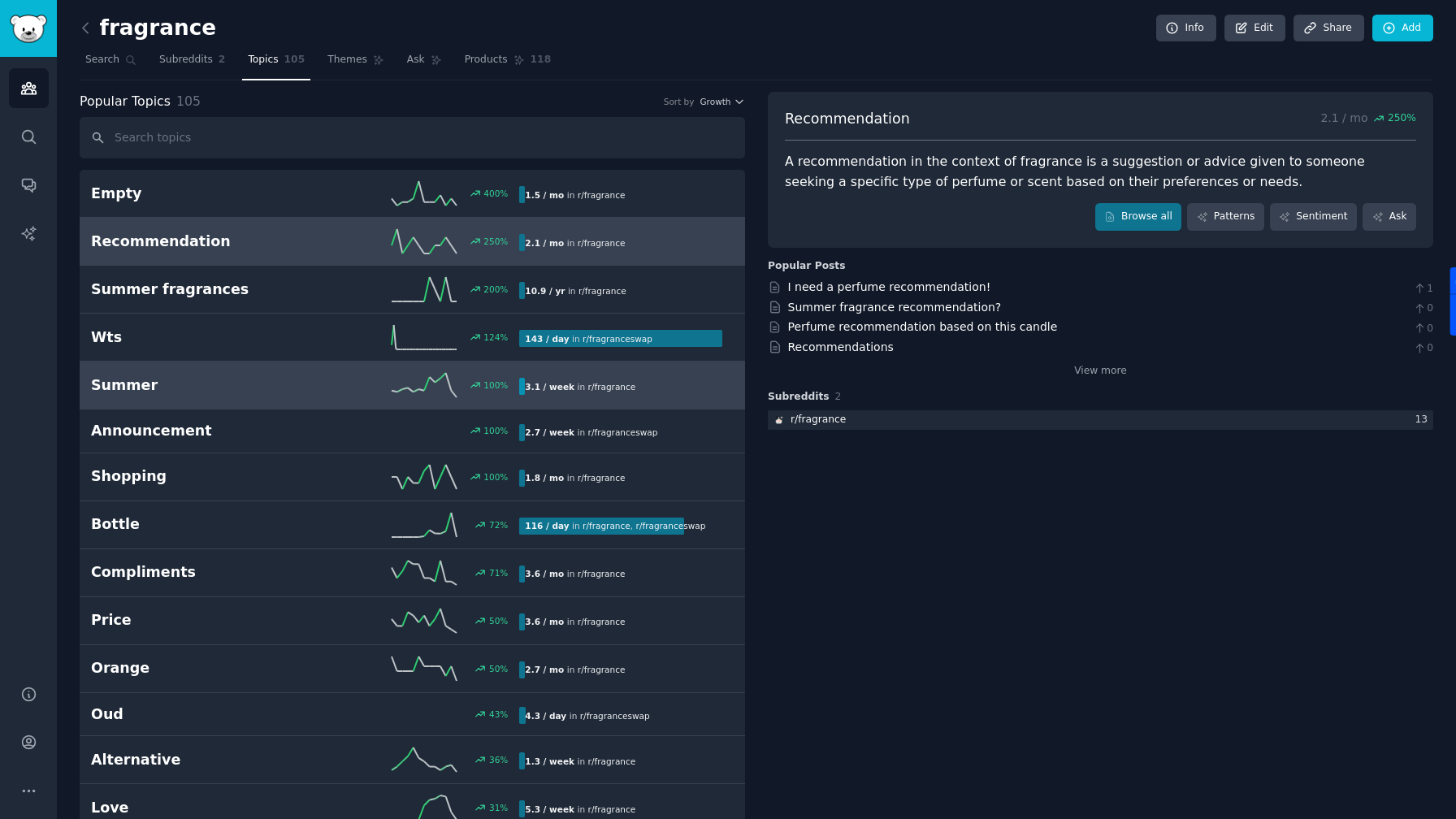
click at [197, 384] on h2 "Summer" at bounding box center [198, 386] width 215 height 20
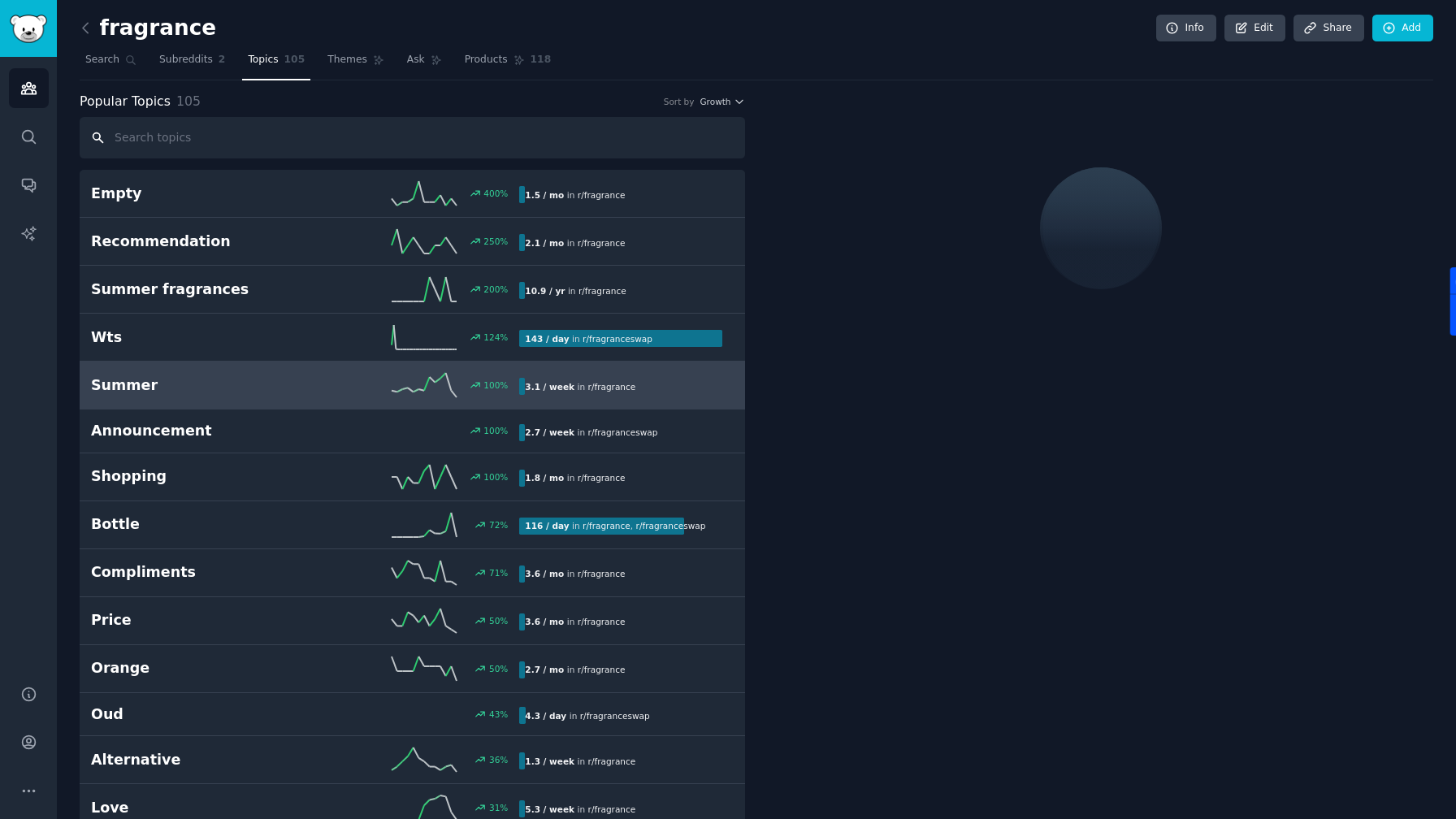
click at [211, 132] on input "text" at bounding box center [412, 137] width 665 height 42
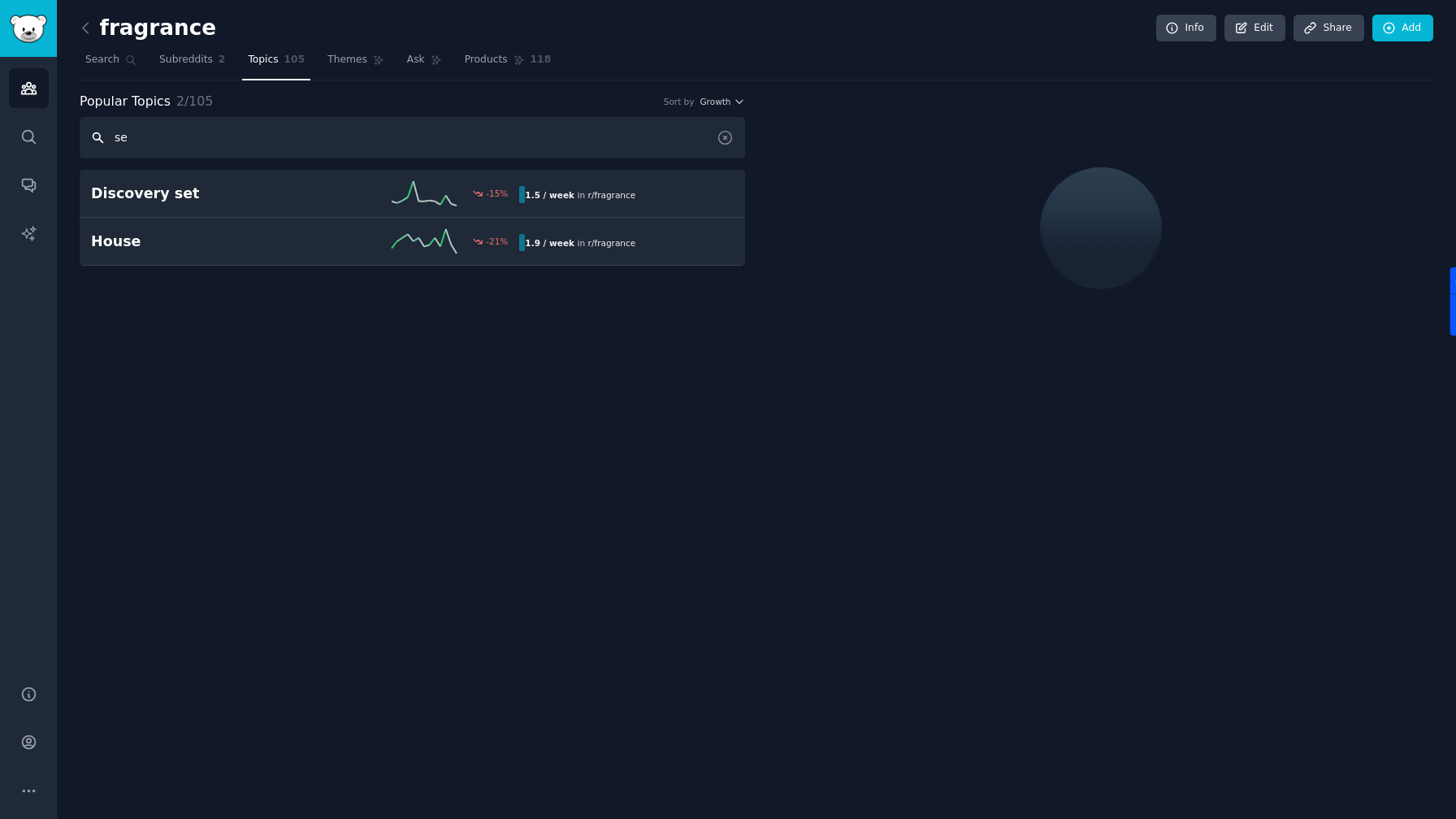
type input "s"
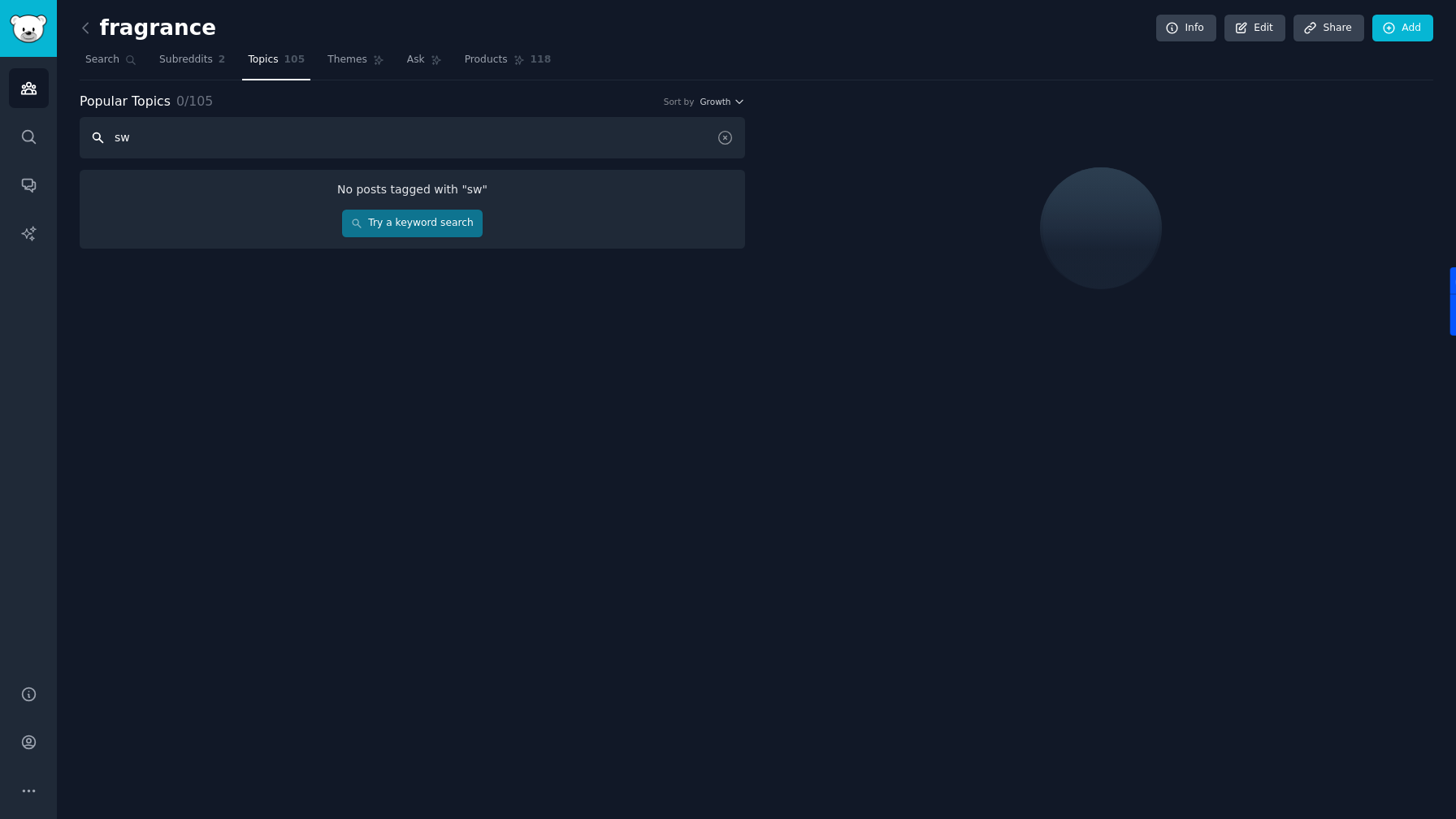
type input "s"
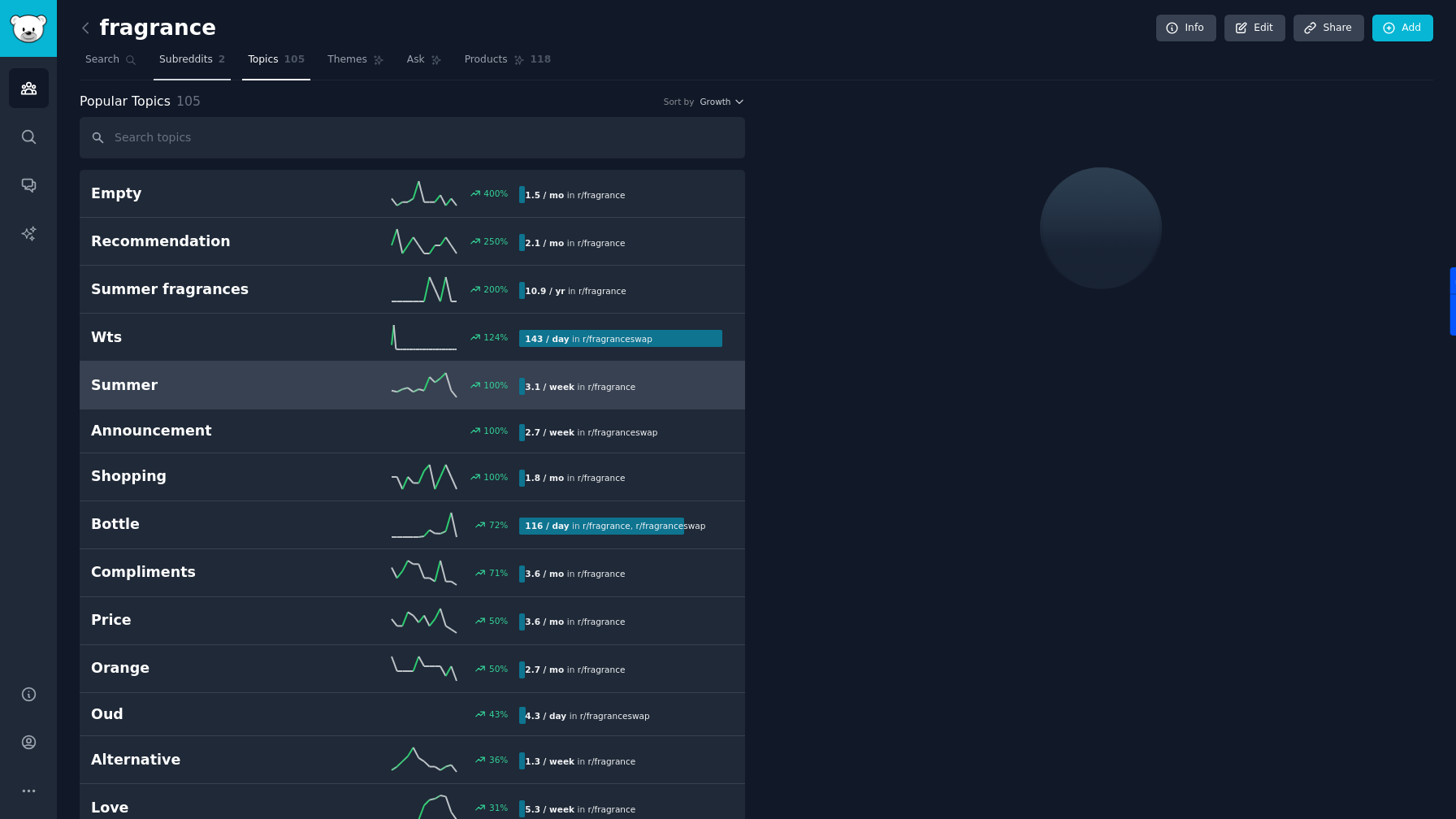
click at [184, 58] on span "Subreddits" at bounding box center [186, 60] width 54 height 15
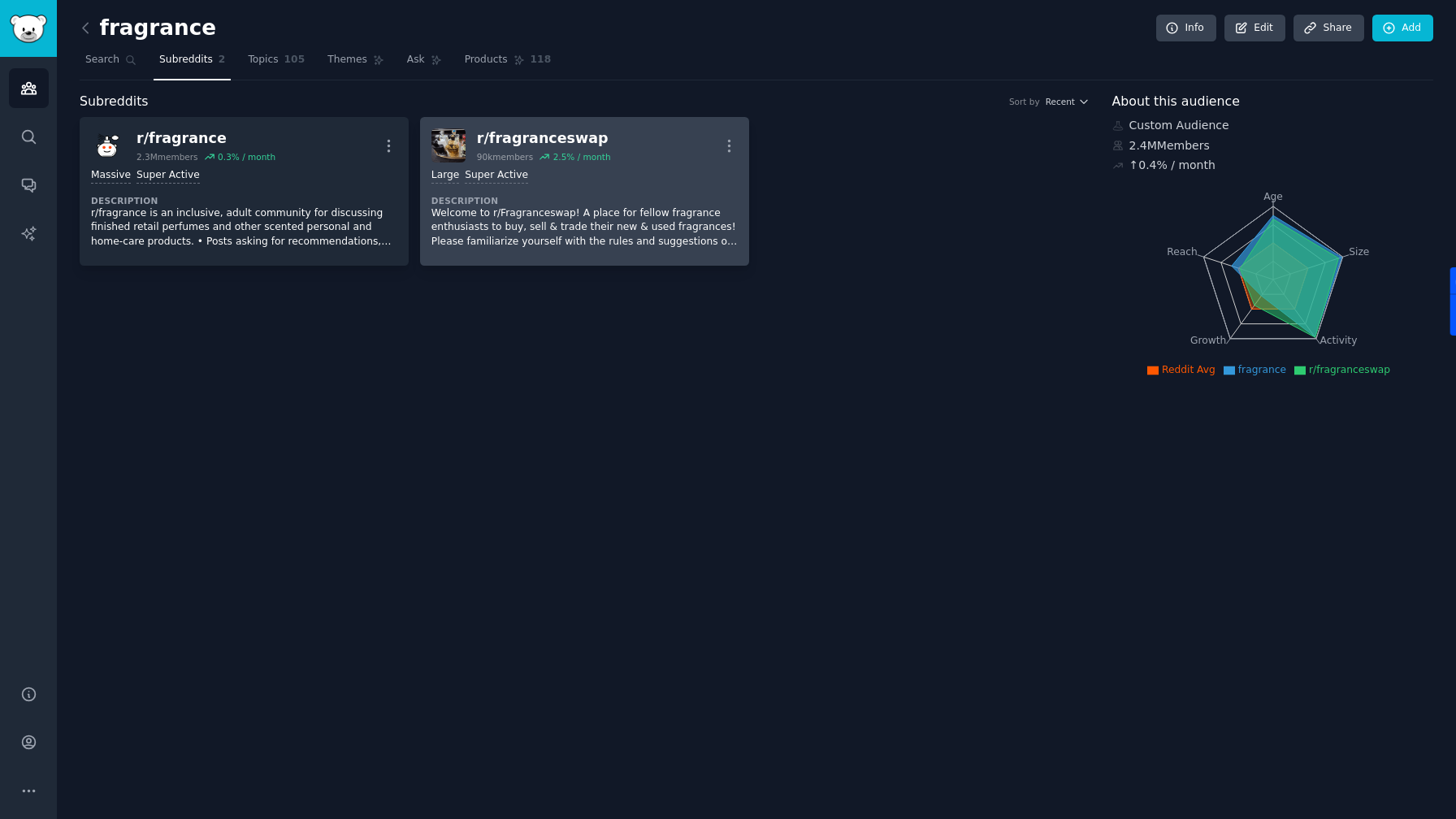
click at [613, 198] on dt "Description" at bounding box center [584, 201] width 306 height 11
